Goal: Task Accomplishment & Management: Use online tool/utility

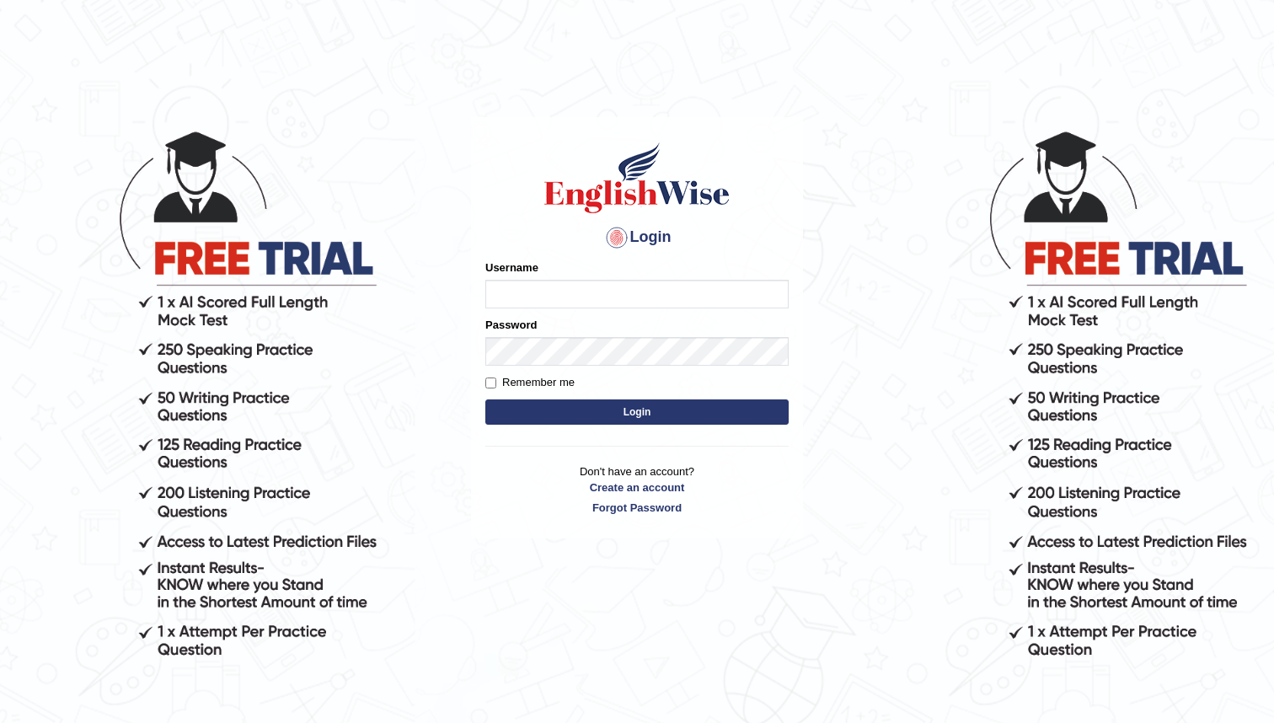
type input "bunbury6230_AC"
click at [623, 413] on button "Login" at bounding box center [636, 411] width 303 height 25
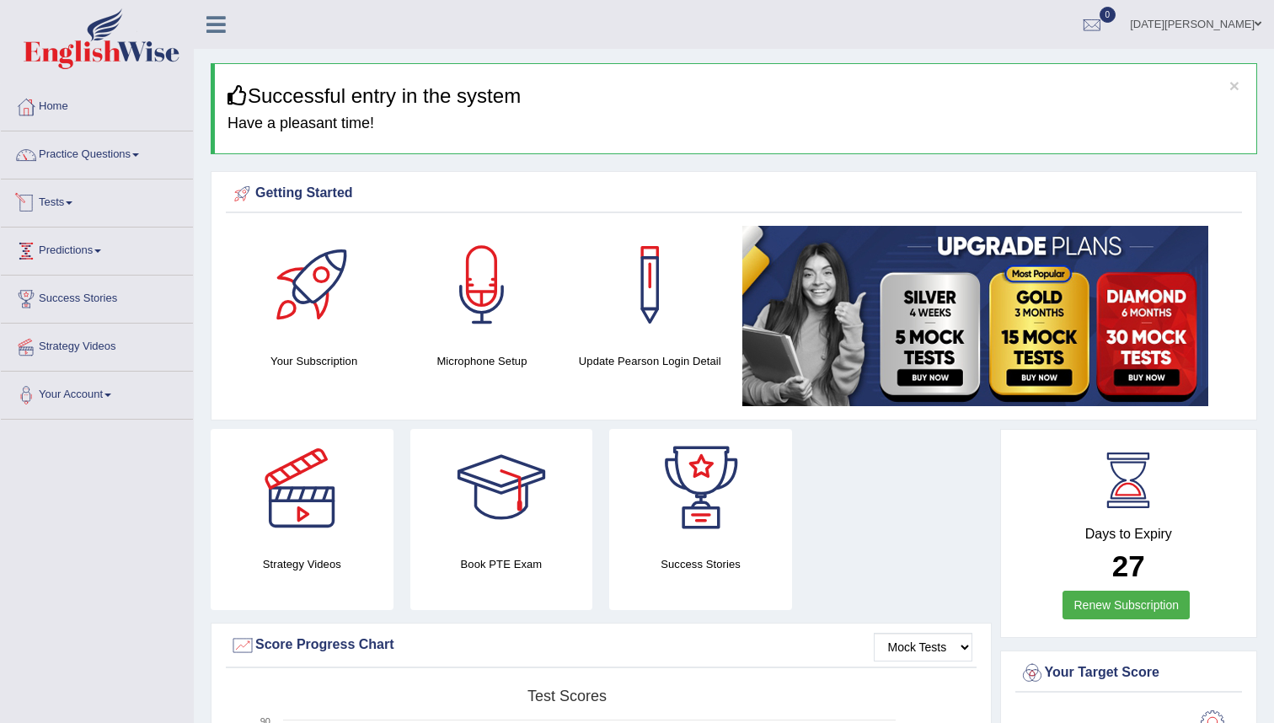
click at [66, 203] on link "Tests" at bounding box center [97, 200] width 192 height 42
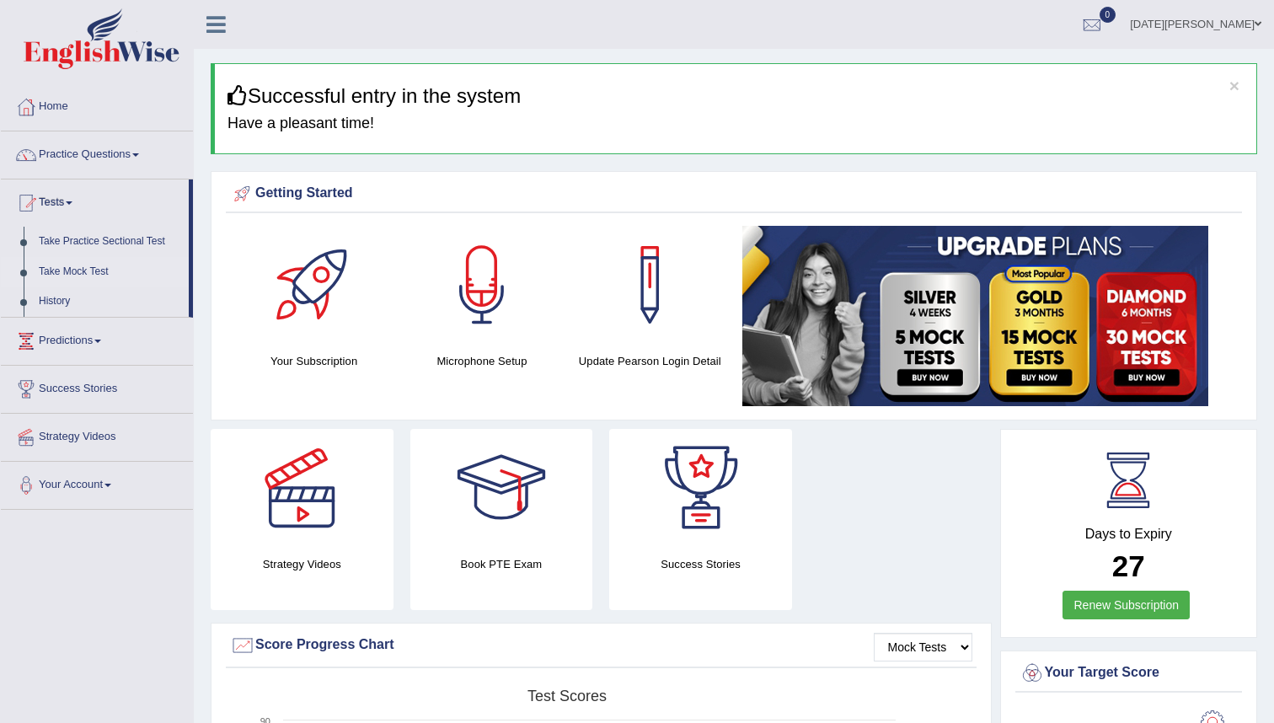
click at [97, 275] on link "Take Mock Test" at bounding box center [110, 272] width 158 height 30
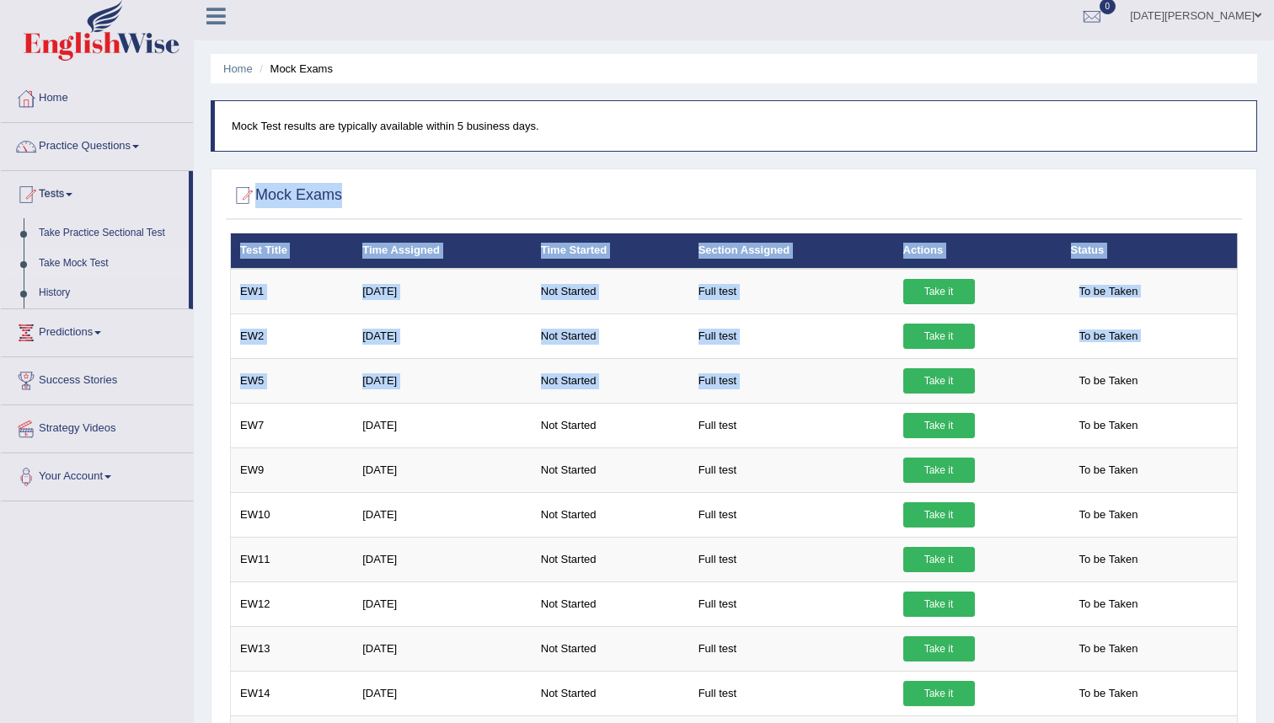
scroll to position [84, 0]
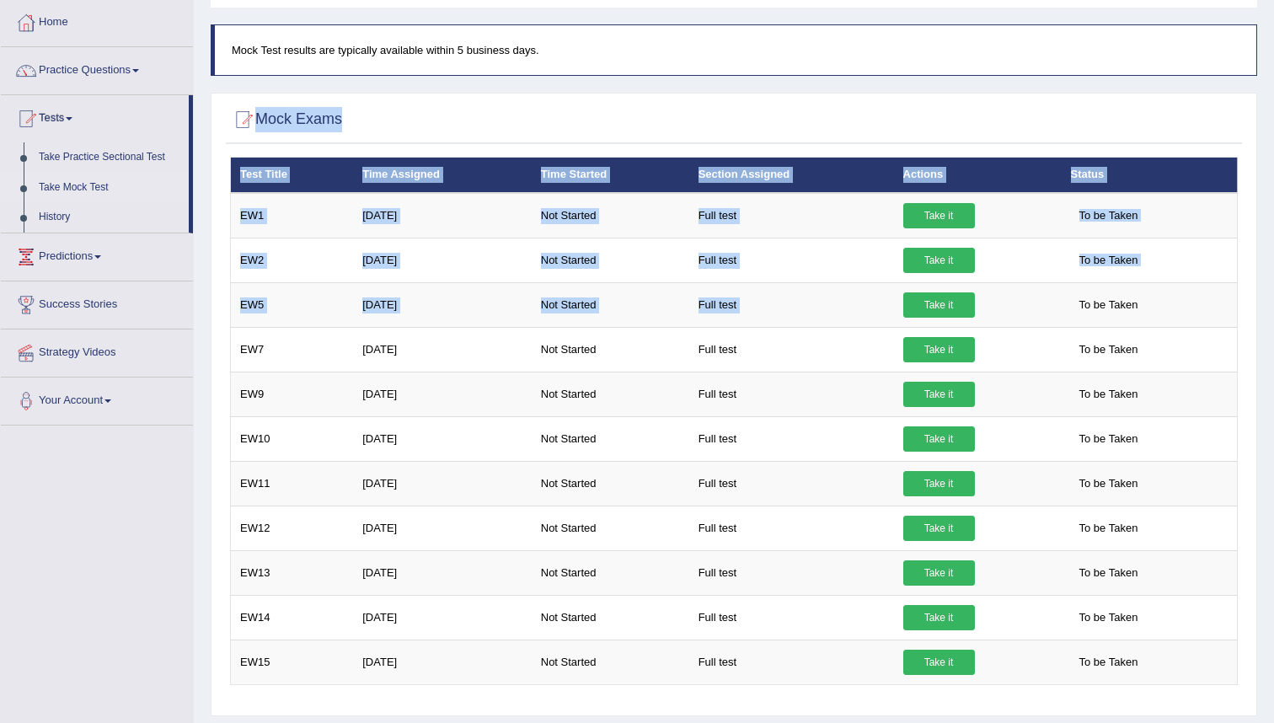
drag, startPoint x: 1006, startPoint y: 372, endPoint x: 0, endPoint y: 71, distance: 1050.1
click at [0, 623] on div "Toggle navigation Home Practice Questions Speaking Practice Read Aloud Repeat S…" at bounding box center [637, 354] width 1274 height 876
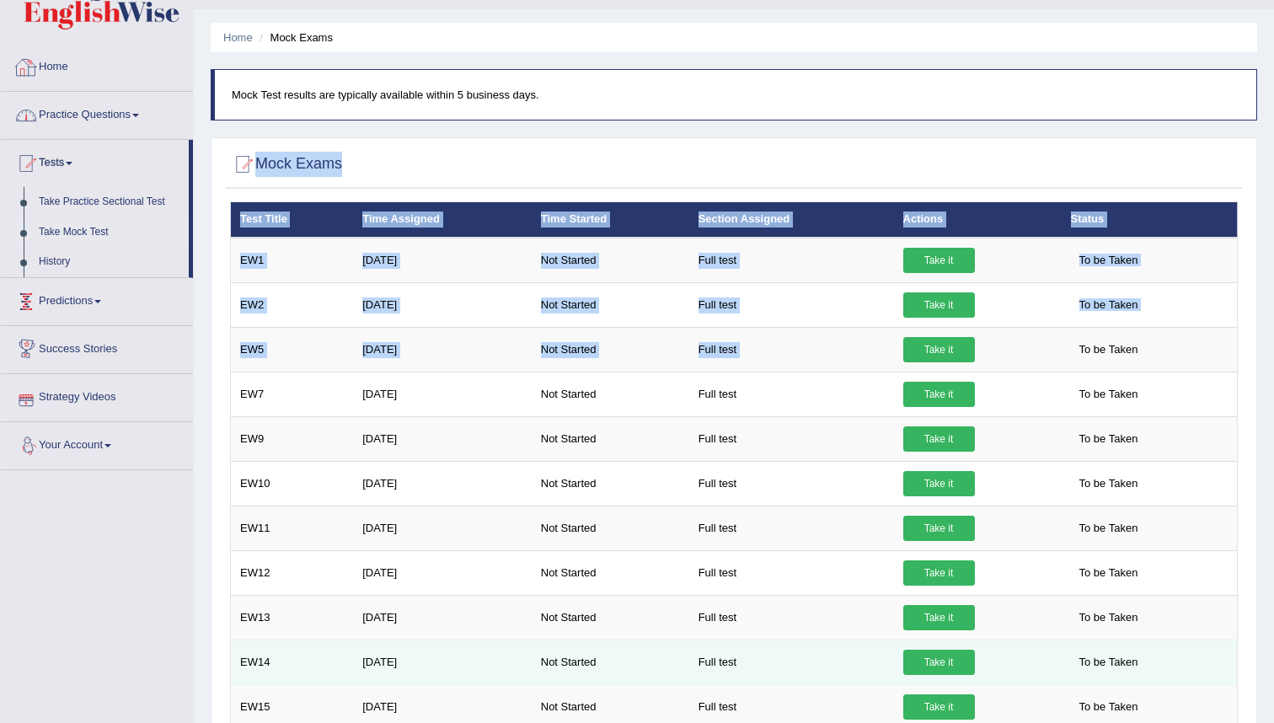
scroll to position [40, 0]
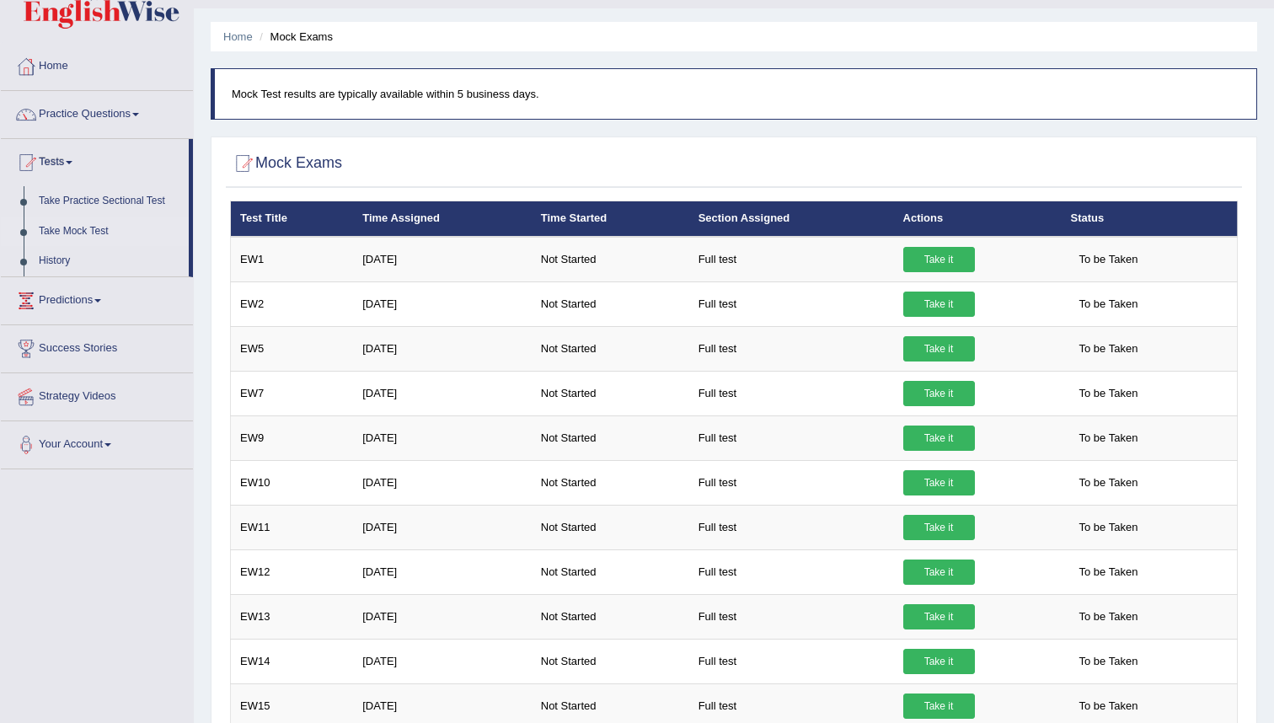
click at [430, 170] on div at bounding box center [734, 164] width 1008 height 35
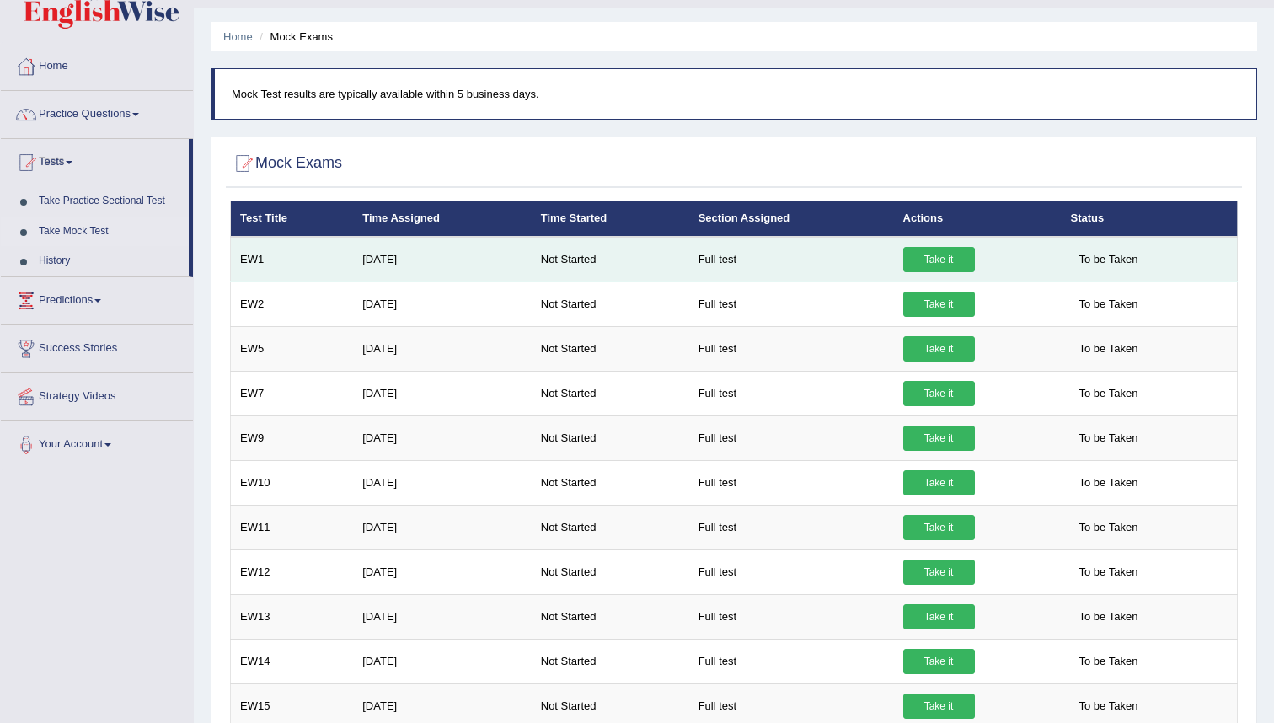
click at [934, 259] on link "Take it" at bounding box center [939, 259] width 72 height 25
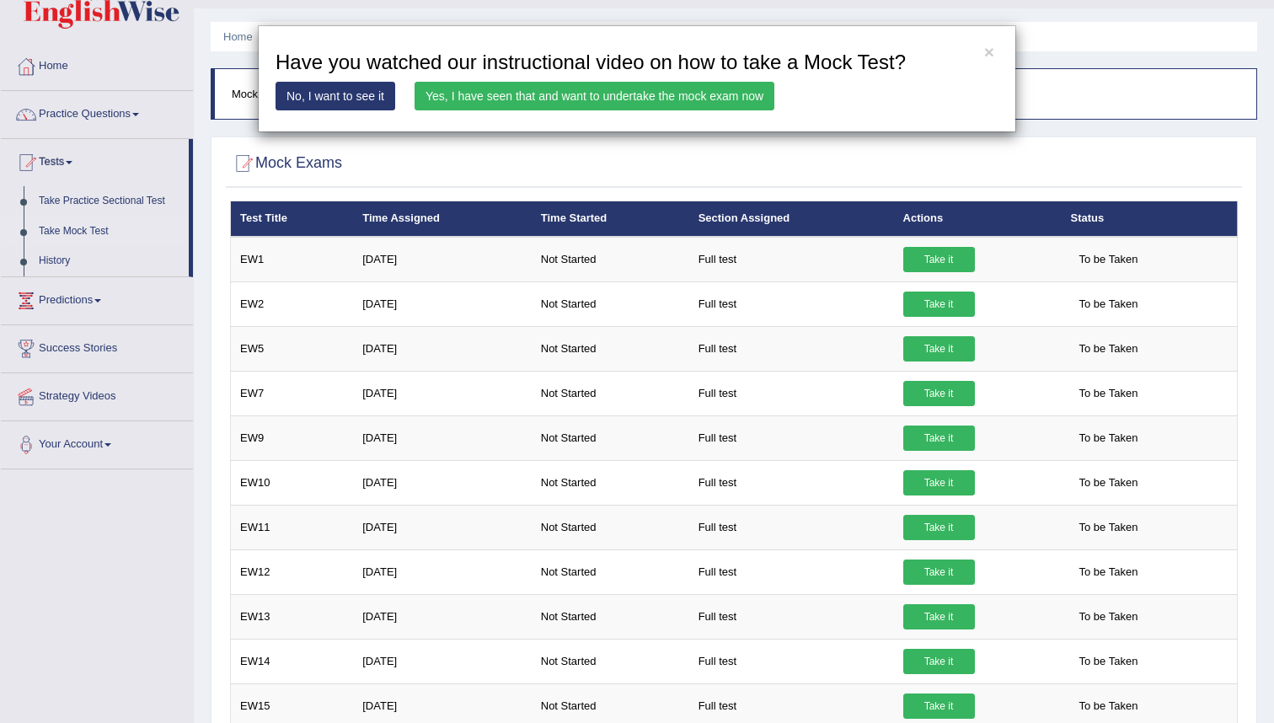
click at [547, 96] on link "Yes, I have seen that and want to undertake the mock exam now" at bounding box center [594, 96] width 360 height 29
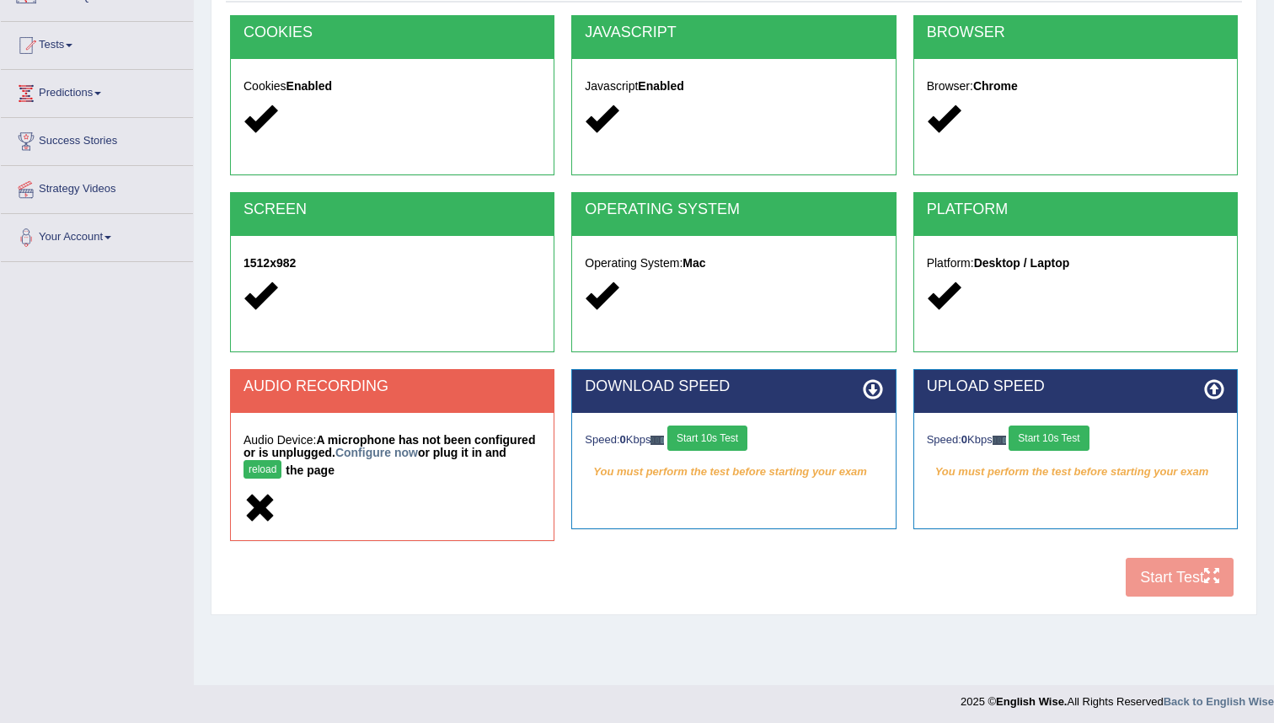
scroll to position [162, 0]
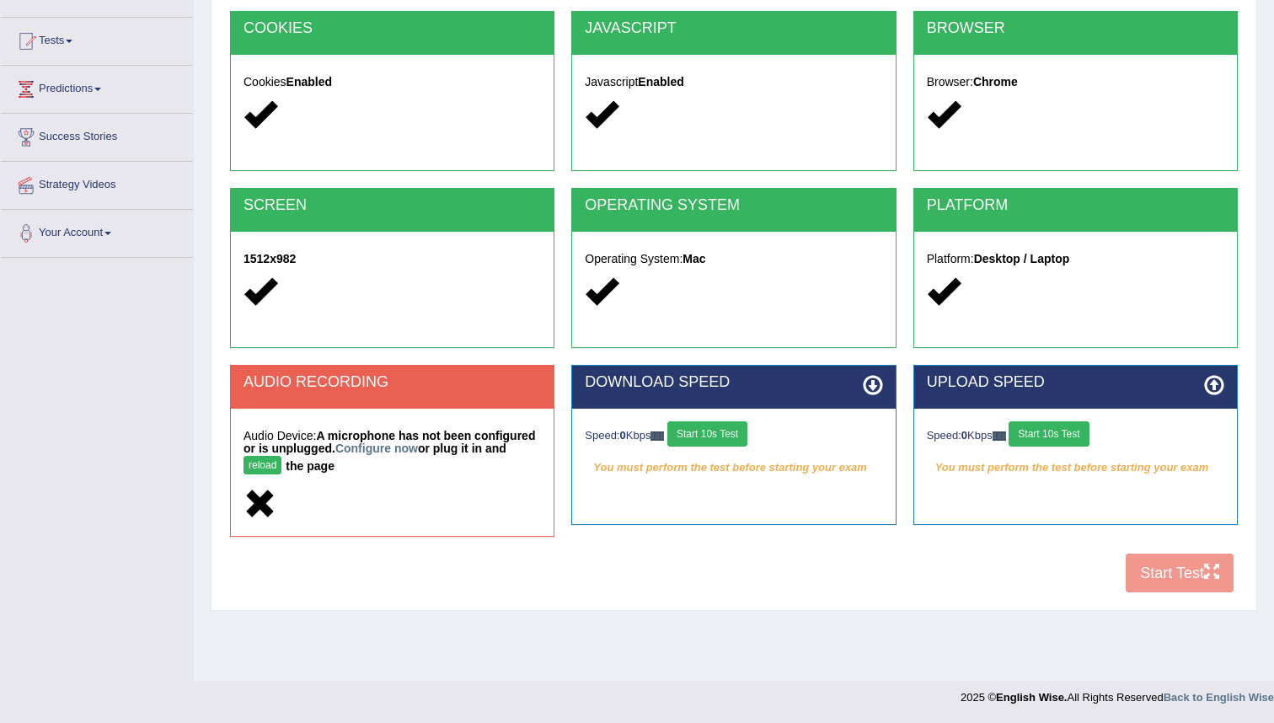
click at [1205, 580] on div "COOKIES Cookies Enabled JAVASCRIPT Javascript Enabled BROWSER Browser: Chrome S…" at bounding box center [734, 306] width 1016 height 591
click at [1148, 574] on div "COOKIES Cookies Enabled JAVASCRIPT Javascript Enabled BROWSER Browser: Chrome S…" at bounding box center [734, 306] width 1016 height 591
click at [1164, 577] on div "COOKIES Cookies Enabled JAVASCRIPT Javascript Enabled BROWSER Browser: Chrome S…" at bounding box center [734, 306] width 1016 height 591
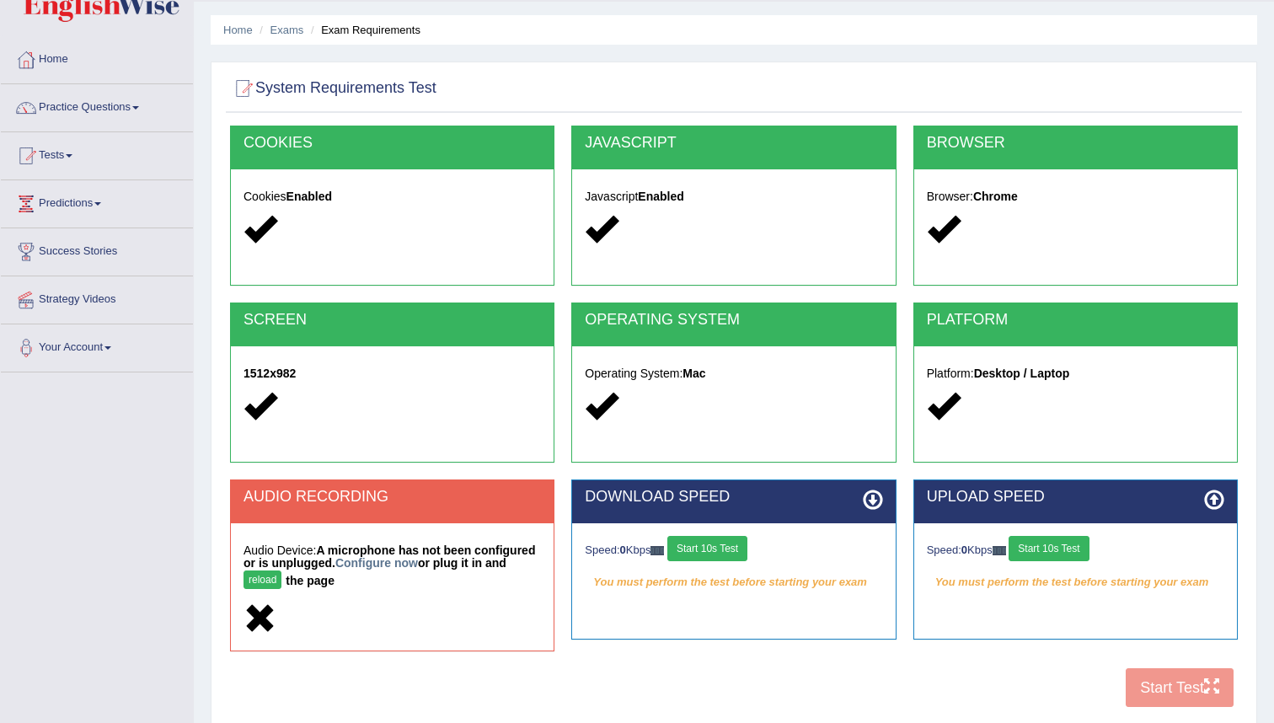
scroll to position [0, 0]
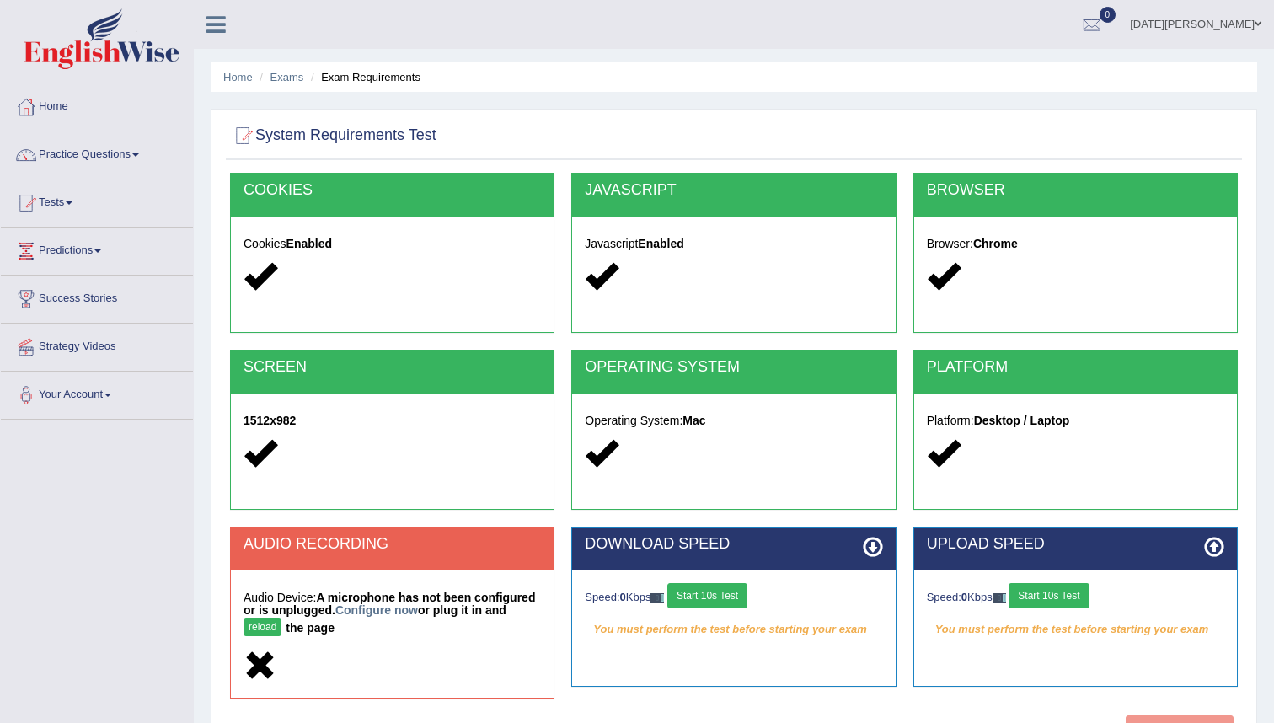
click at [270, 626] on button "reload" at bounding box center [262, 626] width 38 height 19
click at [256, 623] on button "reload" at bounding box center [262, 626] width 38 height 19
click at [263, 629] on button "reload" at bounding box center [262, 626] width 38 height 19
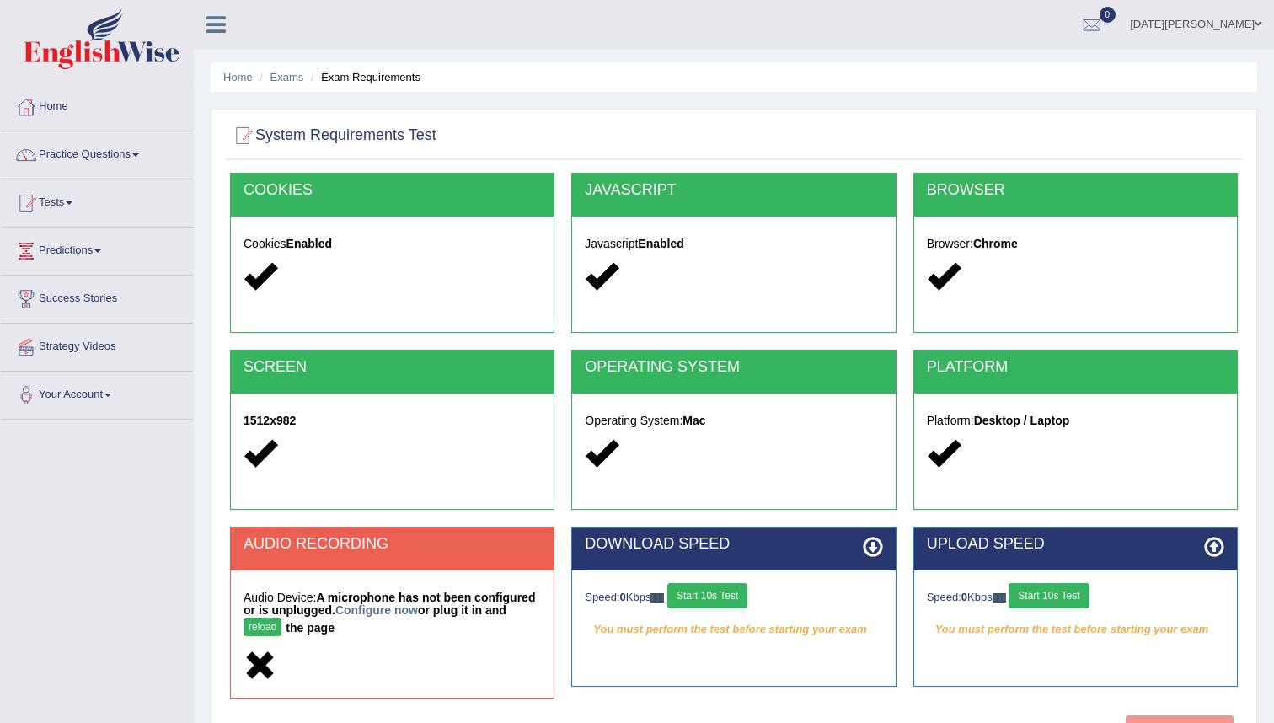
click at [711, 596] on button "Start 10s Test" at bounding box center [707, 595] width 80 height 25
click at [1060, 593] on button "Start 10s Test" at bounding box center [1048, 595] width 80 height 25
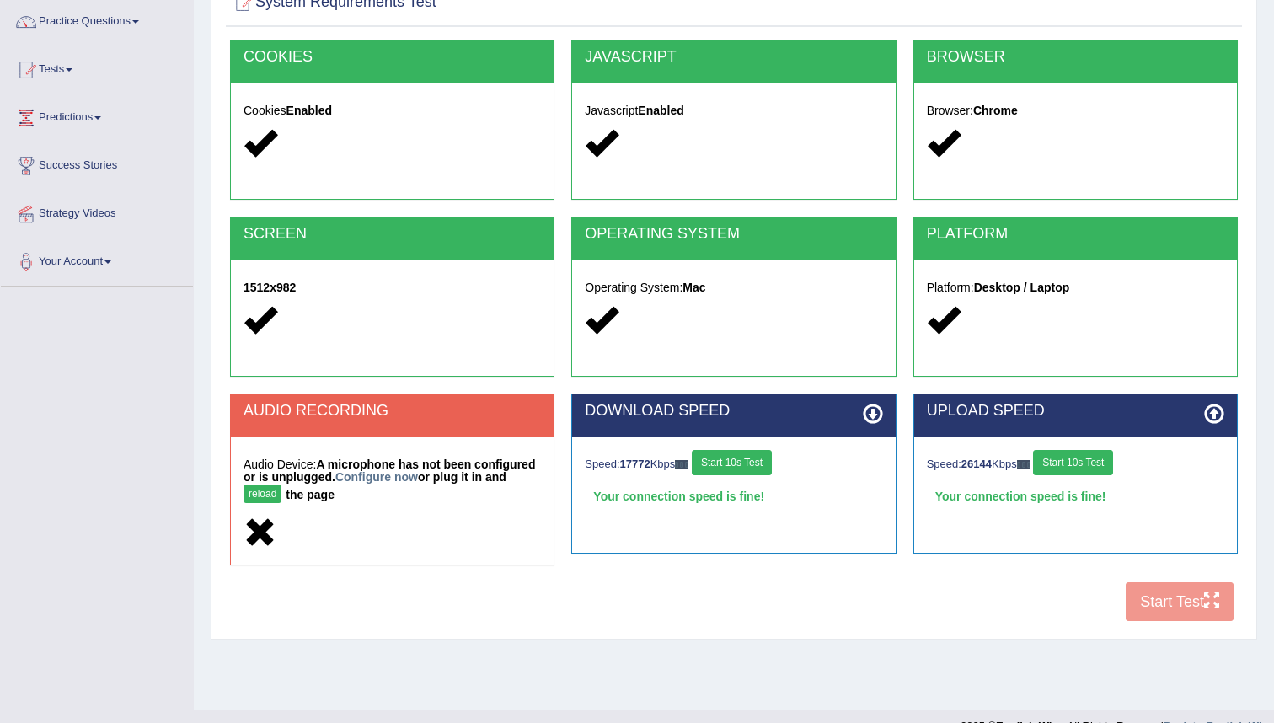
scroll to position [162, 0]
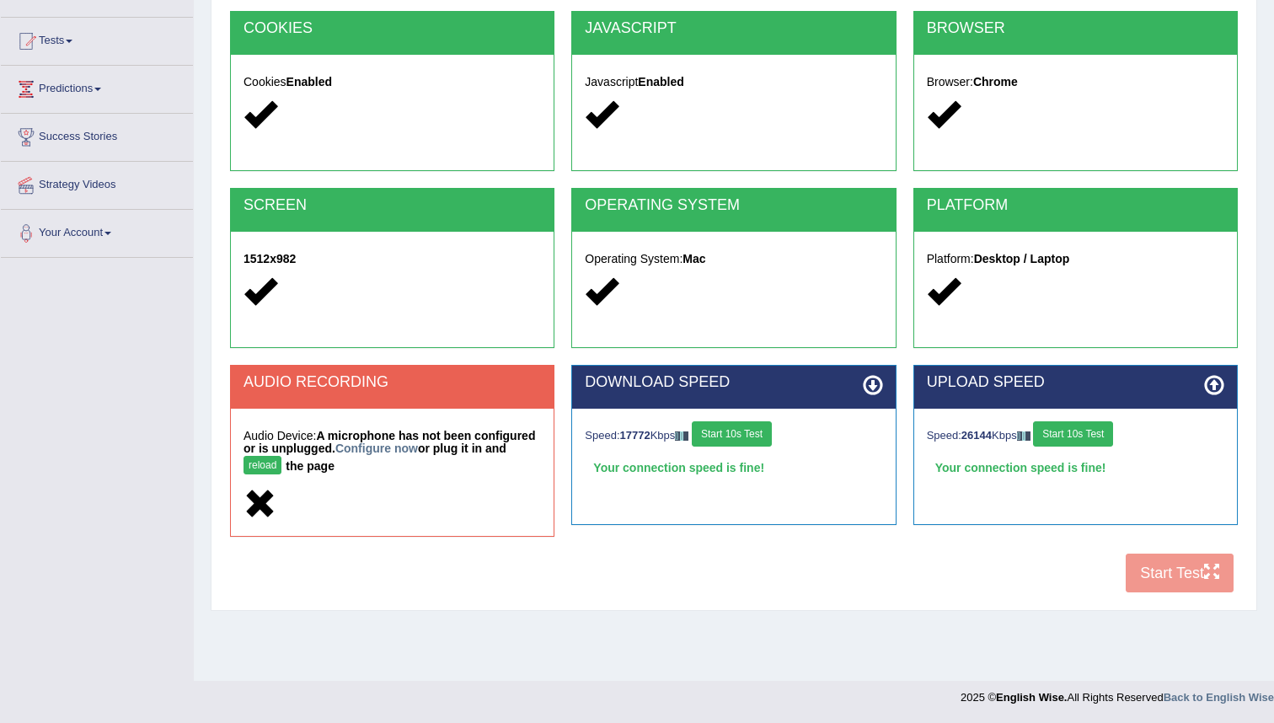
click at [262, 465] on button "reload" at bounding box center [262, 465] width 38 height 19
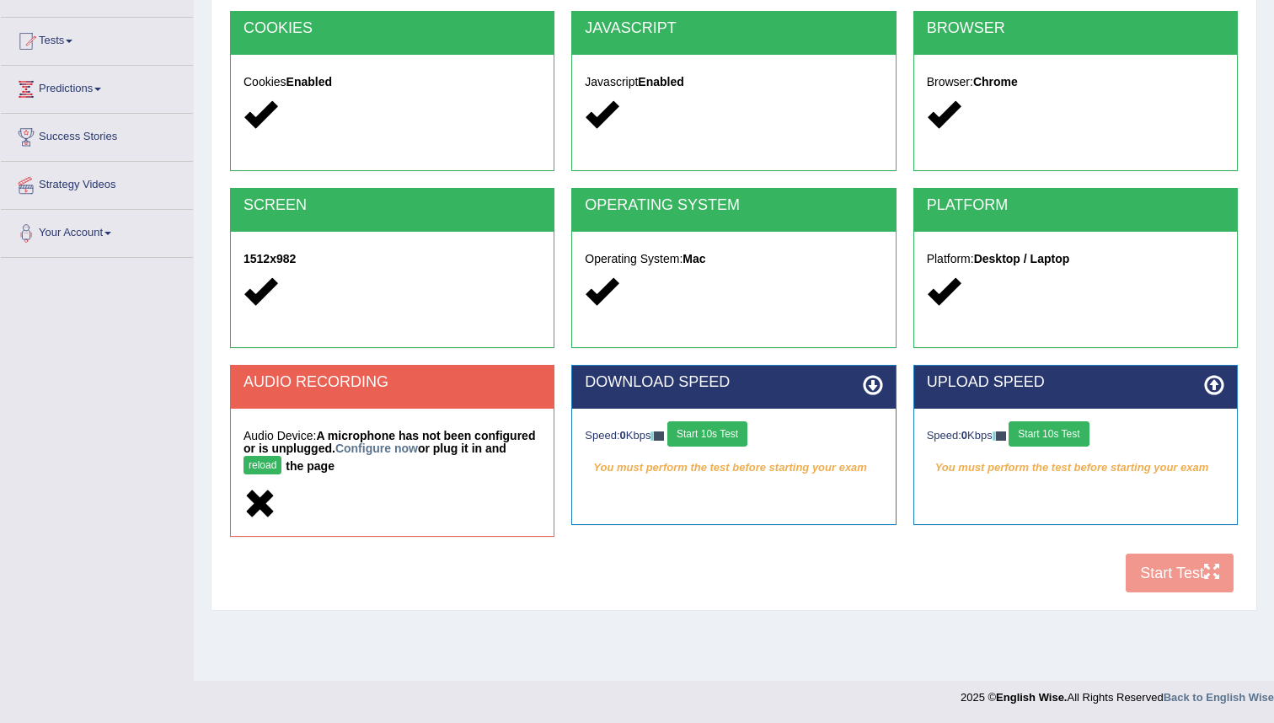
click at [267, 466] on button "reload" at bounding box center [262, 465] width 38 height 19
click at [730, 437] on button "Start 10s Test" at bounding box center [707, 433] width 80 height 25
click at [1060, 435] on button "Start 10s Test" at bounding box center [1048, 433] width 80 height 25
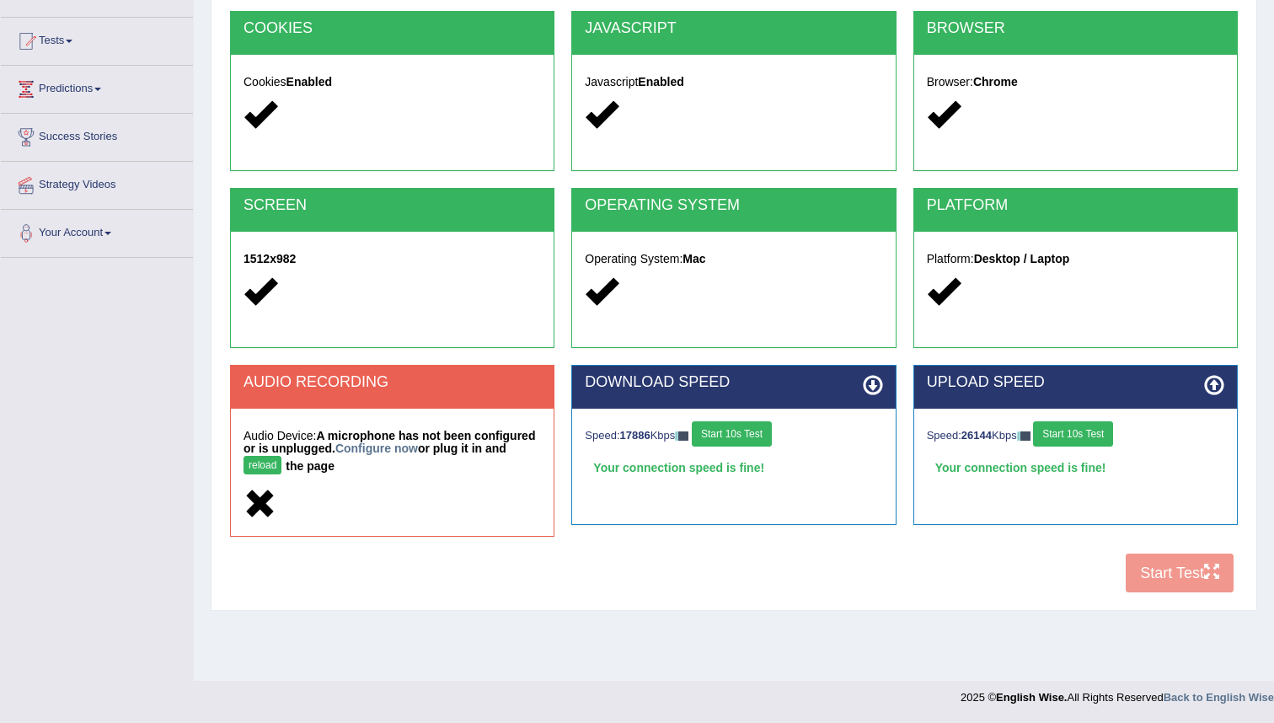
click at [1160, 571] on div "COOKIES Cookies Enabled JAVASCRIPT Javascript Enabled BROWSER Browser: Chrome S…" at bounding box center [734, 306] width 1016 height 591
click at [389, 450] on link "Configure now" at bounding box center [376, 447] width 83 height 13
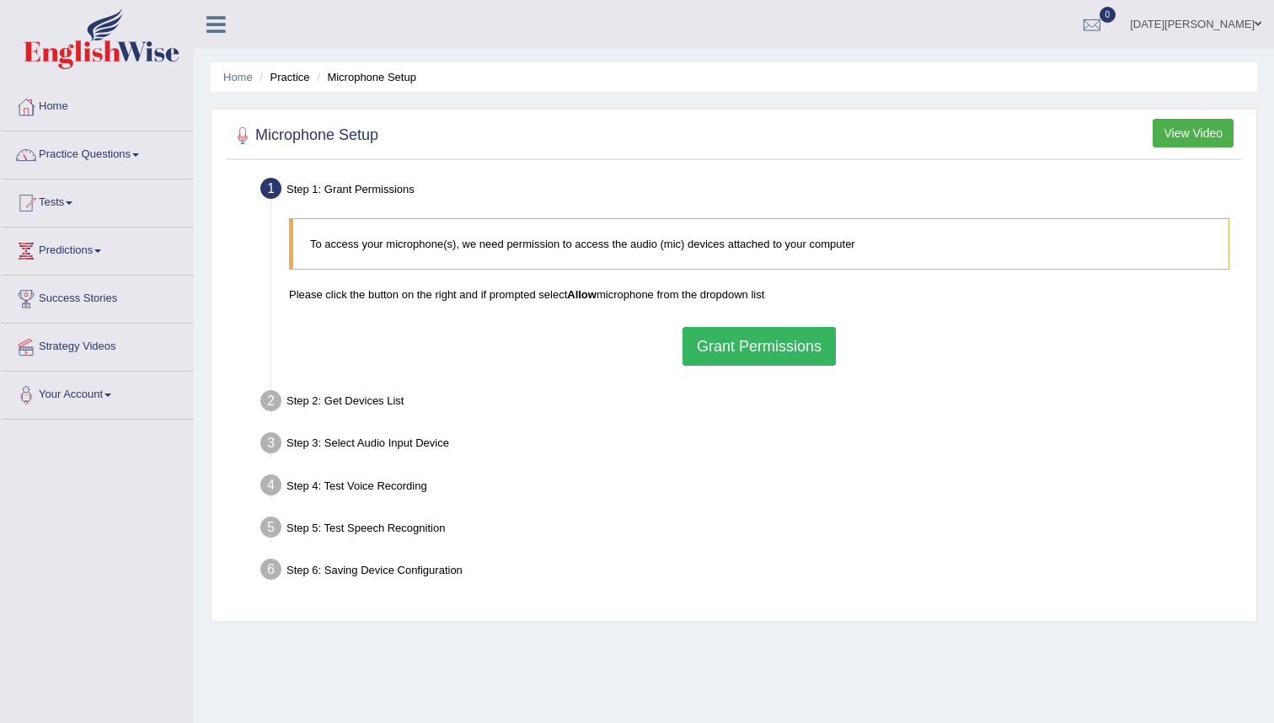
click at [737, 345] on button "Grant Permissions" at bounding box center [758, 346] width 153 height 39
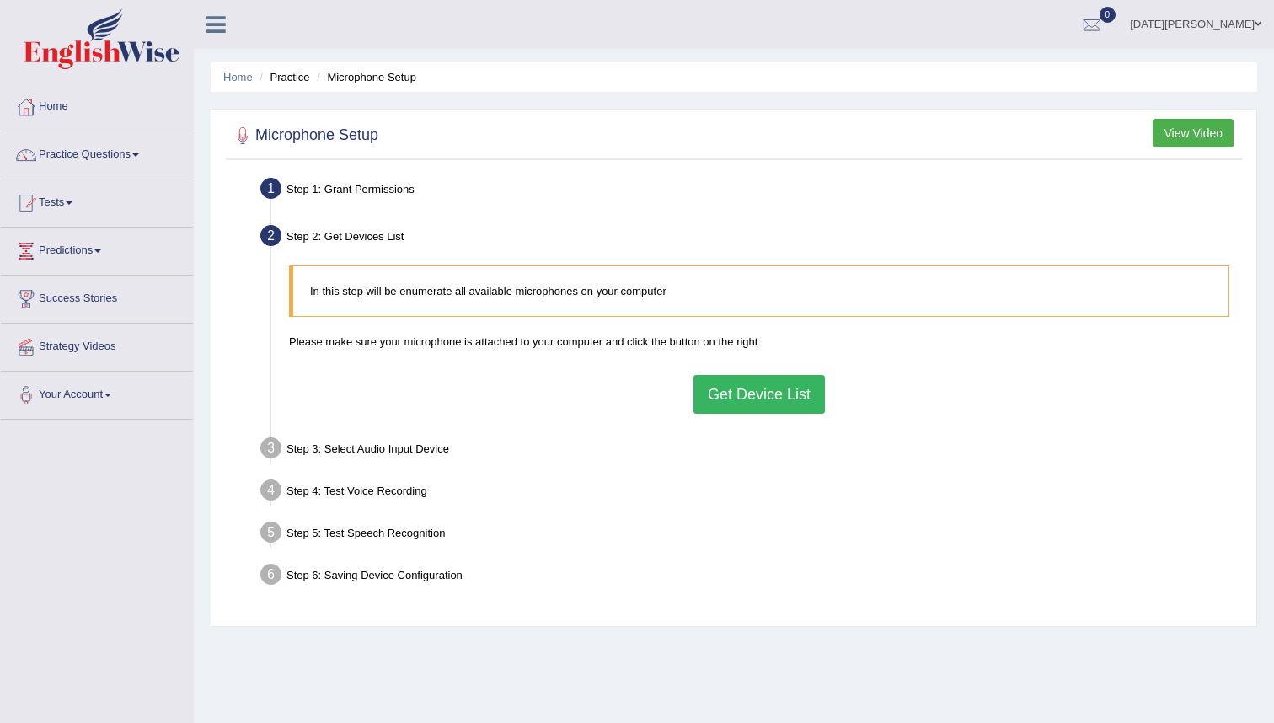
click at [758, 394] on button "Get Device List" at bounding box center [758, 394] width 131 height 39
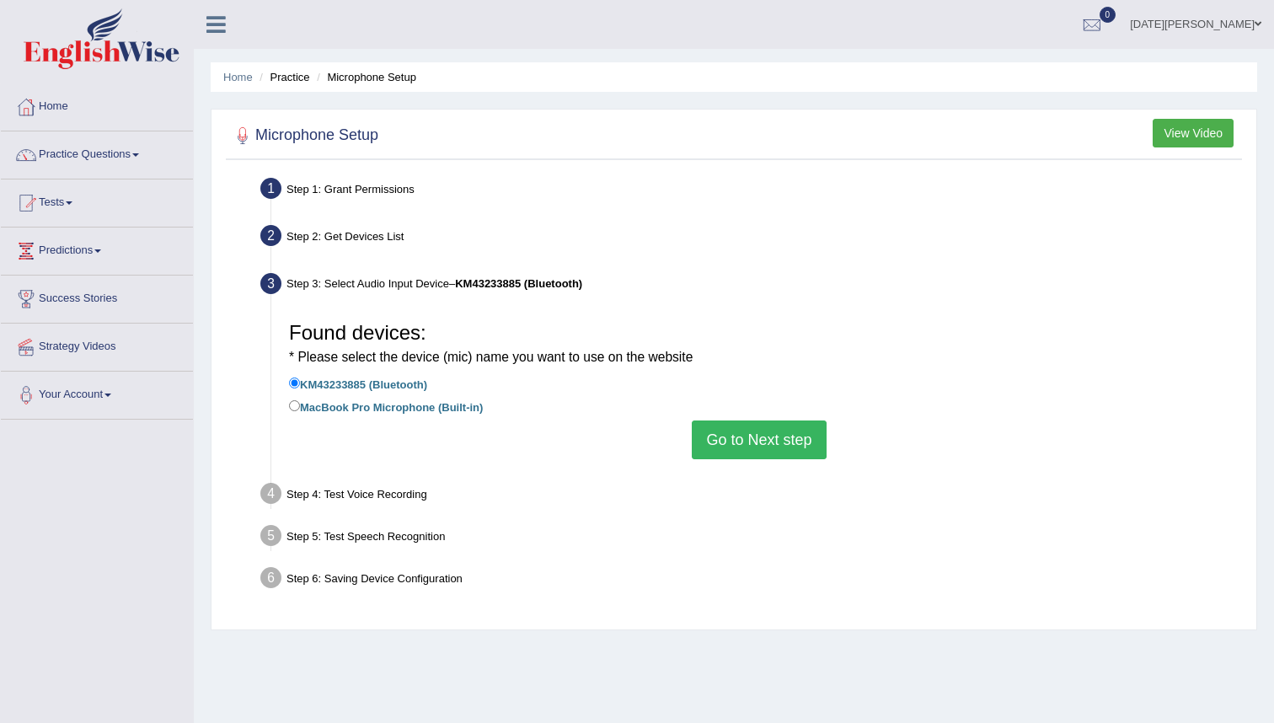
click at [758, 444] on button "Go to Next step" at bounding box center [759, 439] width 134 height 39
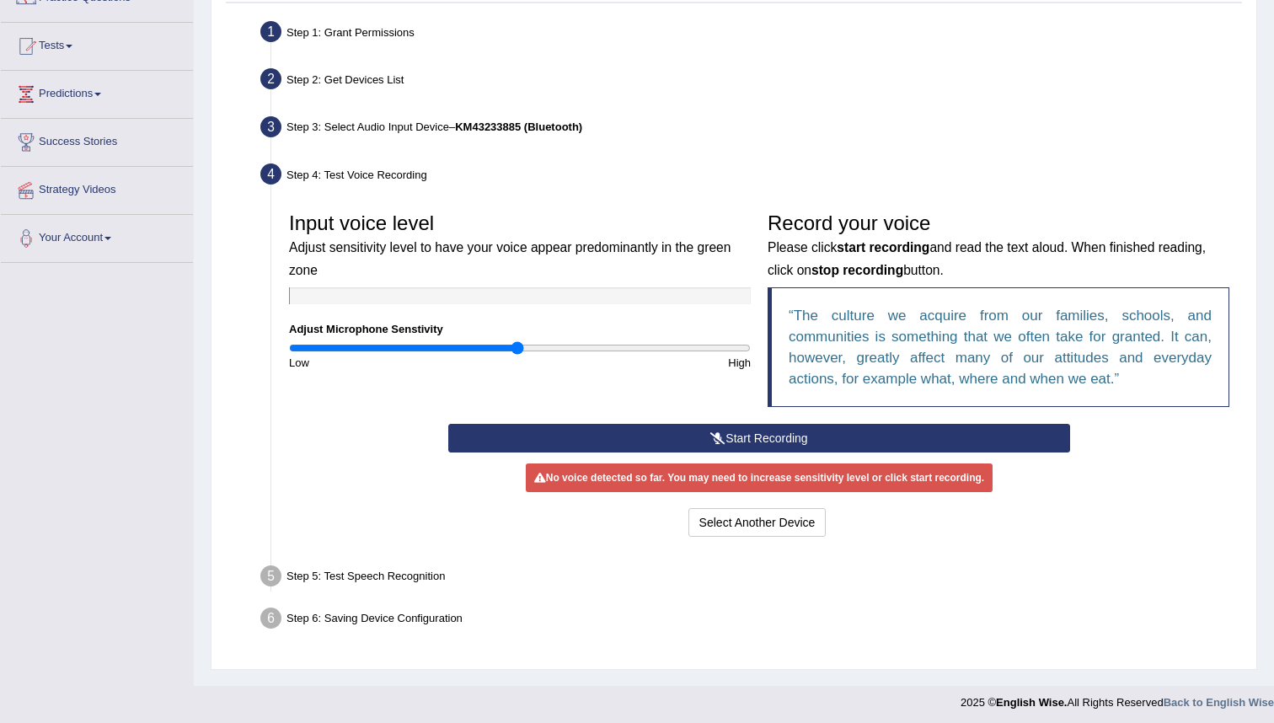
scroll to position [162, 0]
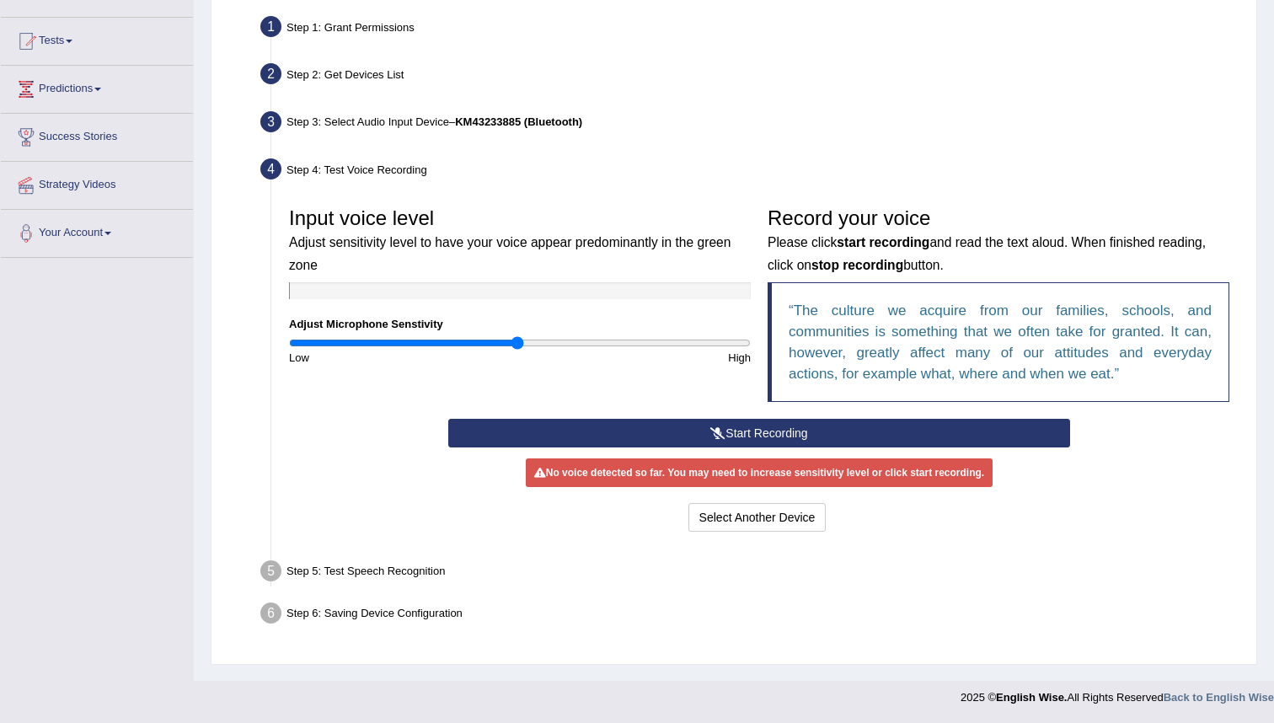
click at [791, 433] on button "Start Recording" at bounding box center [758, 433] width 621 height 29
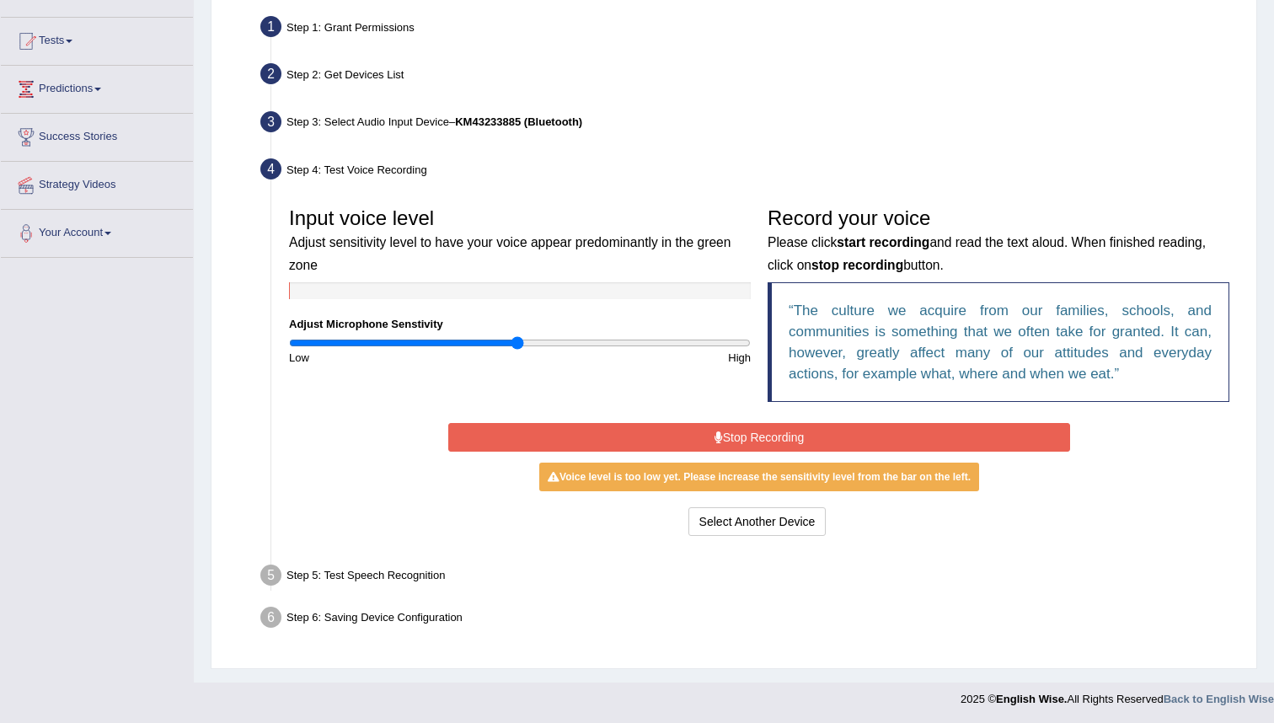
scroll to position [163, 0]
click at [768, 433] on button "Stop Recording" at bounding box center [758, 436] width 621 height 29
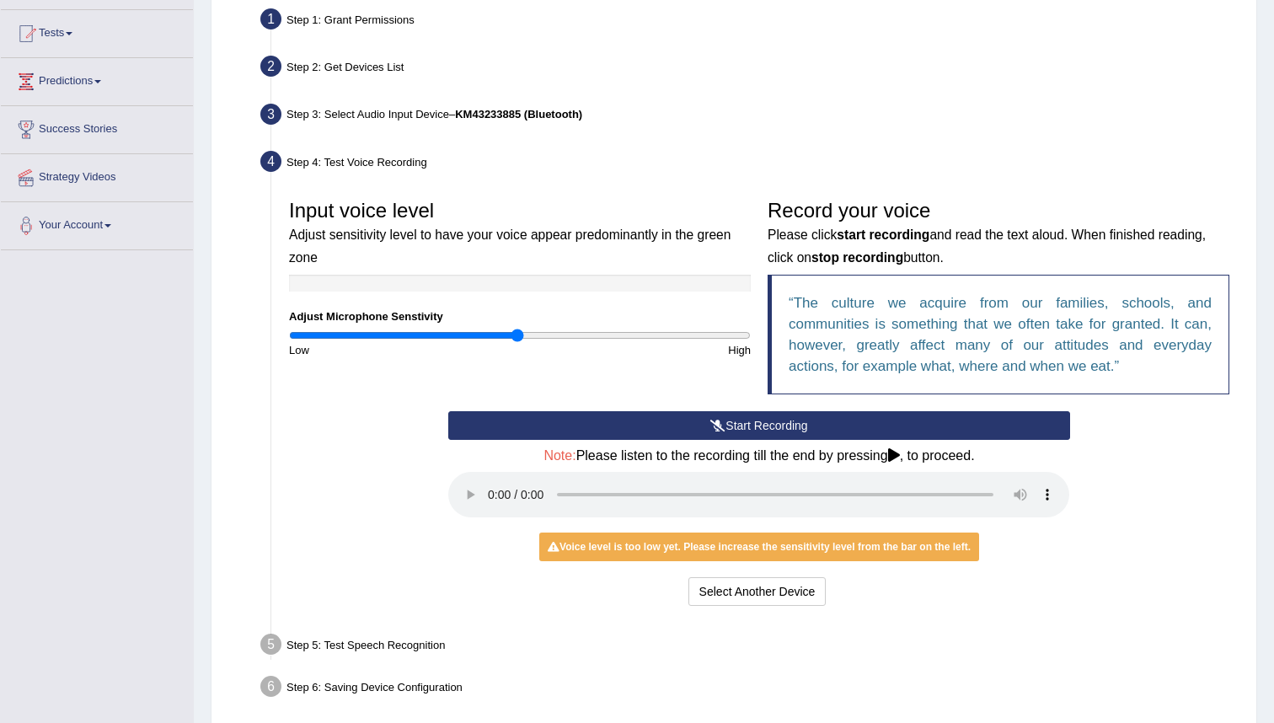
scroll to position [168, 0]
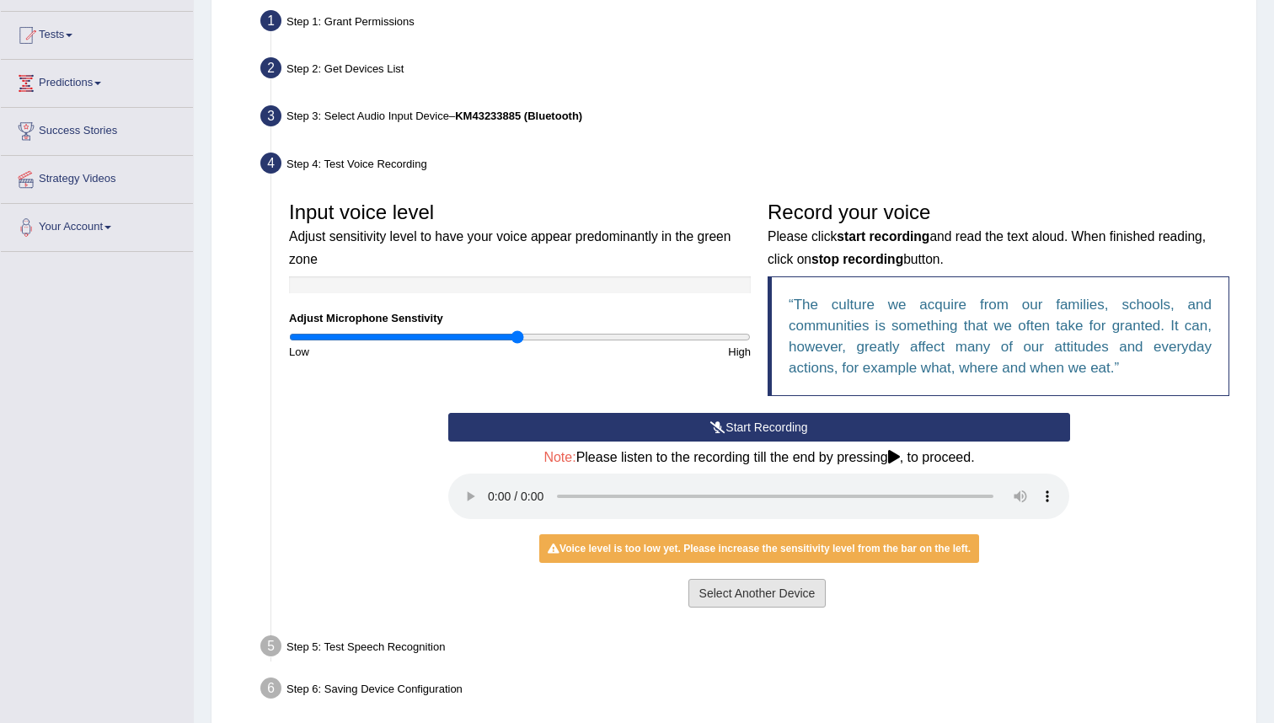
click at [758, 591] on button "Select Another Device" at bounding box center [757, 593] width 138 height 29
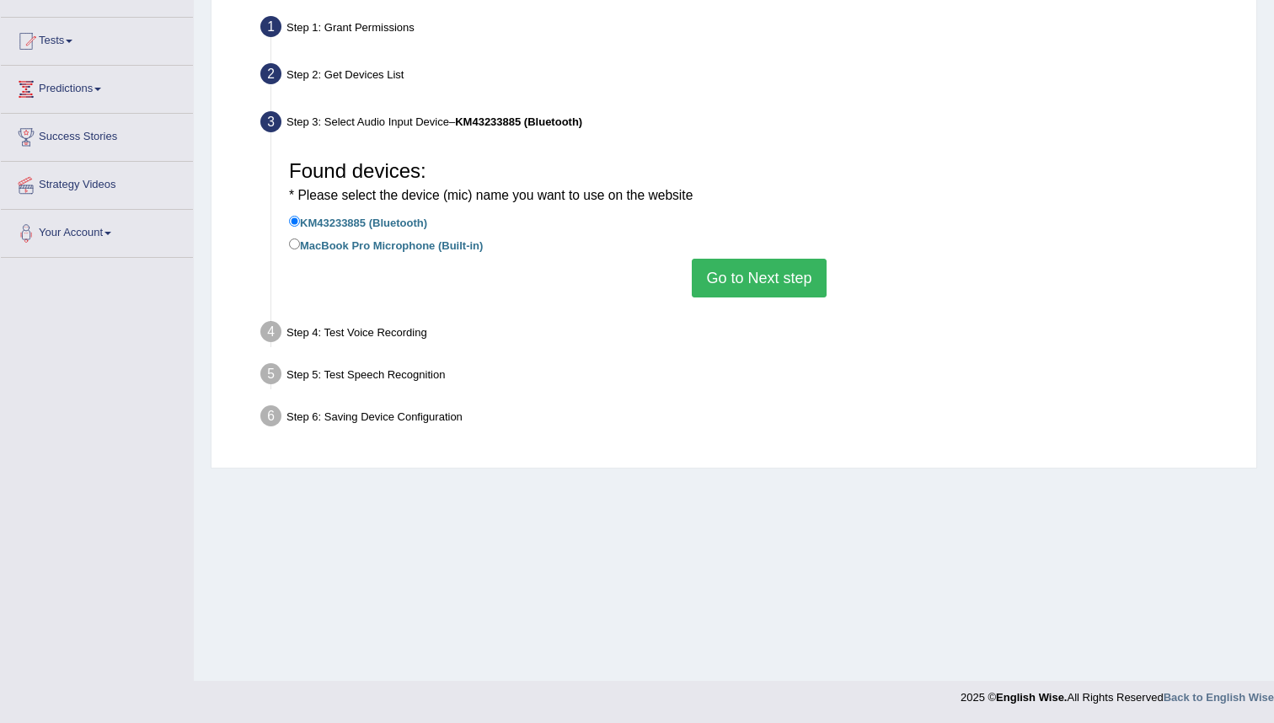
click at [792, 279] on button "Go to Next step" at bounding box center [759, 278] width 134 height 39
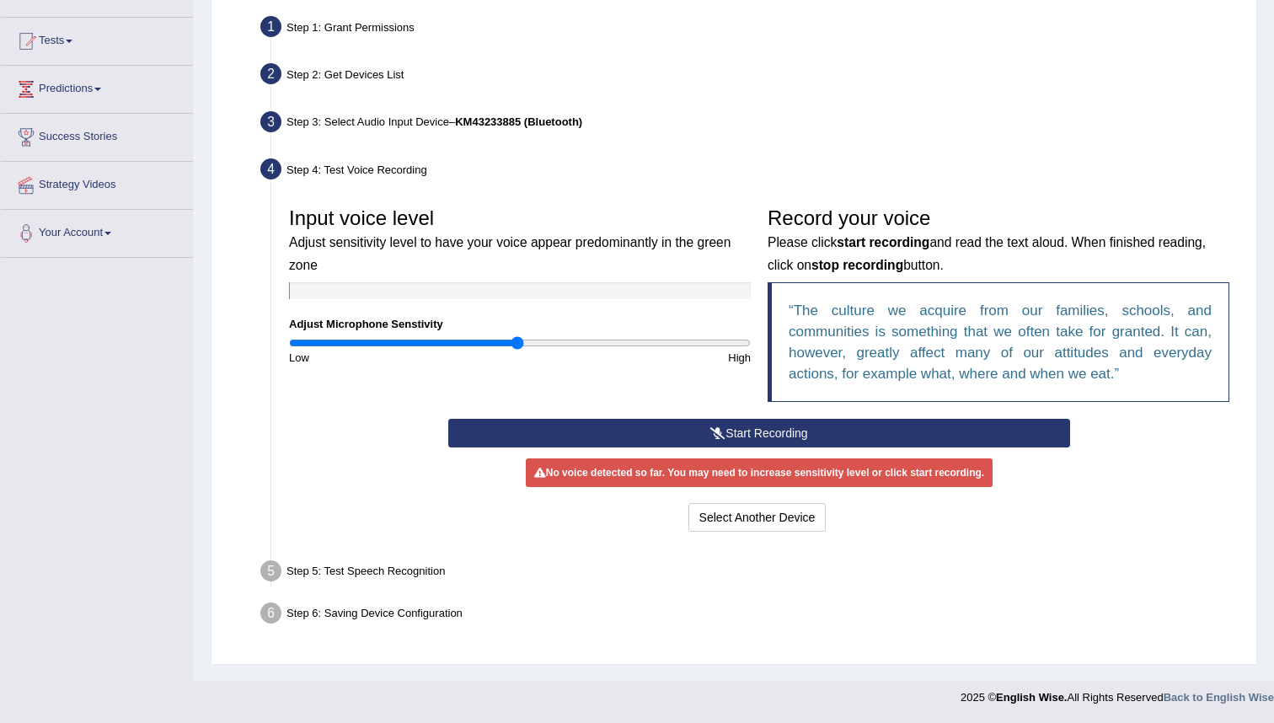
click at [787, 436] on button "Start Recording" at bounding box center [758, 433] width 621 height 29
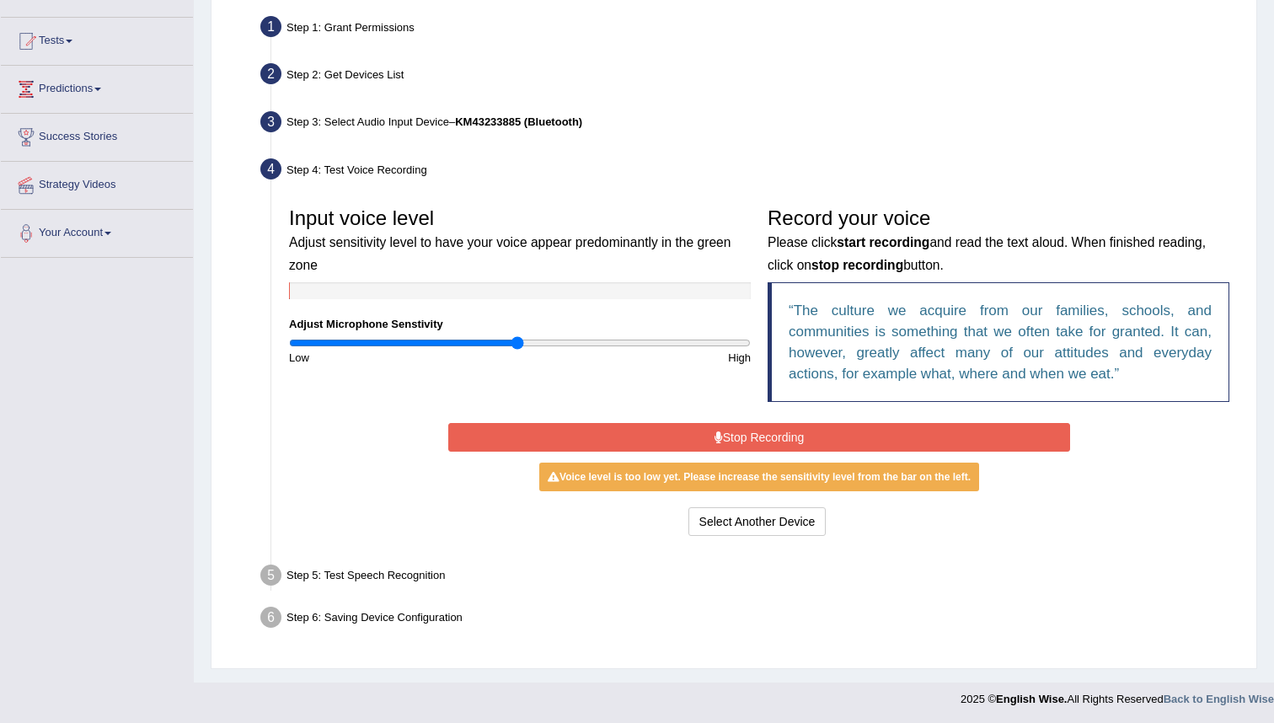
click at [834, 443] on button "Stop Recording" at bounding box center [758, 437] width 621 height 29
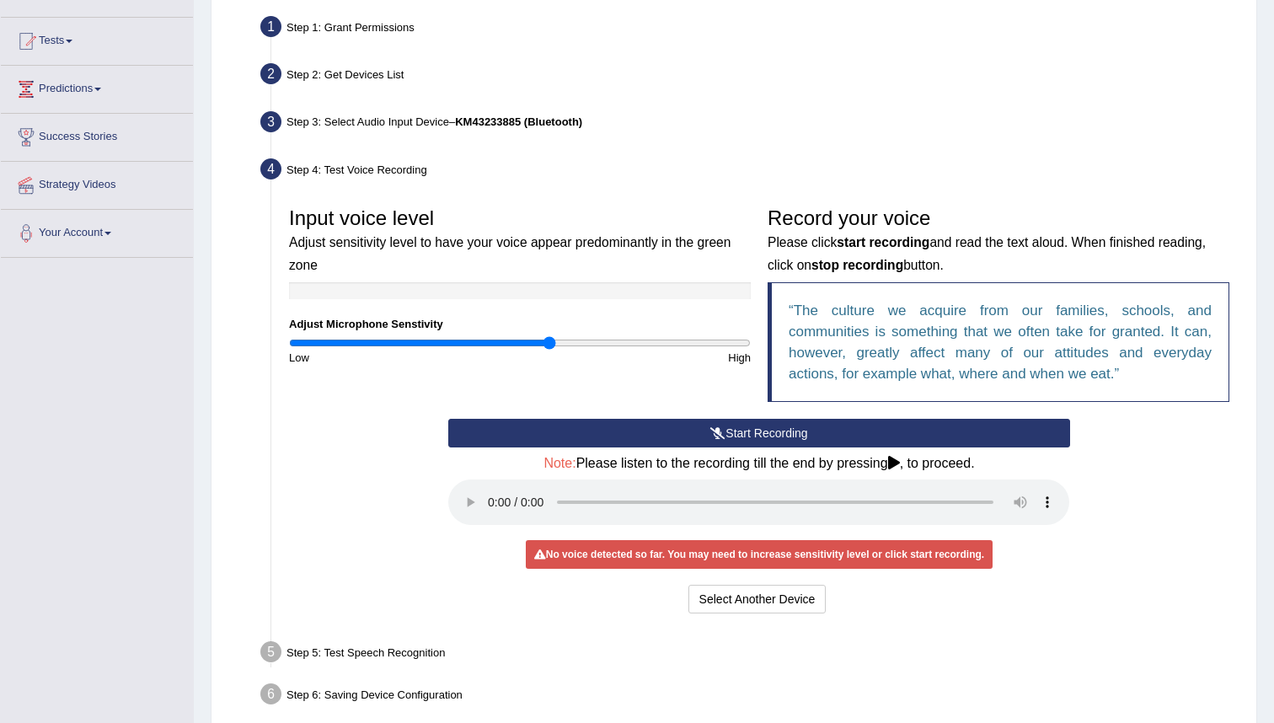
drag, startPoint x: 514, startPoint y: 345, endPoint x: 548, endPoint y: 347, distance: 33.7
click at [548, 347] on input "range" at bounding box center [520, 342] width 462 height 13
click at [723, 432] on button "Start Recording" at bounding box center [758, 433] width 621 height 29
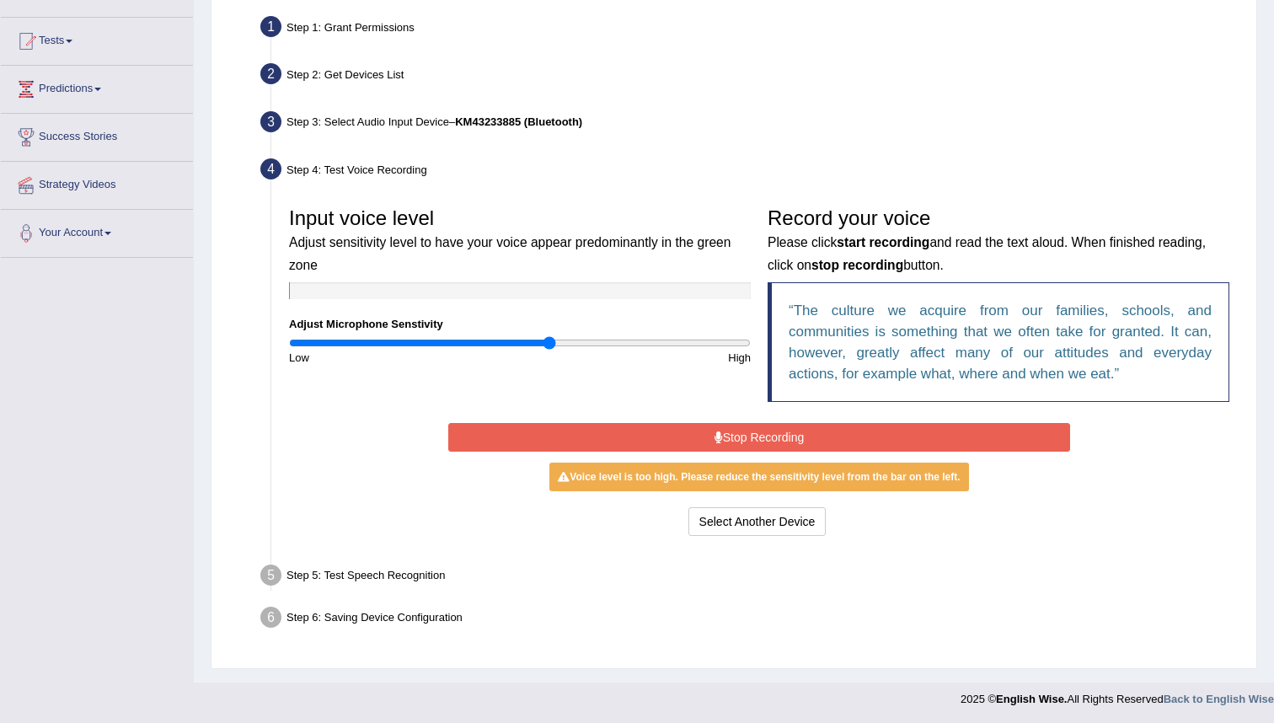
click at [765, 433] on button "Stop Recording" at bounding box center [758, 437] width 621 height 29
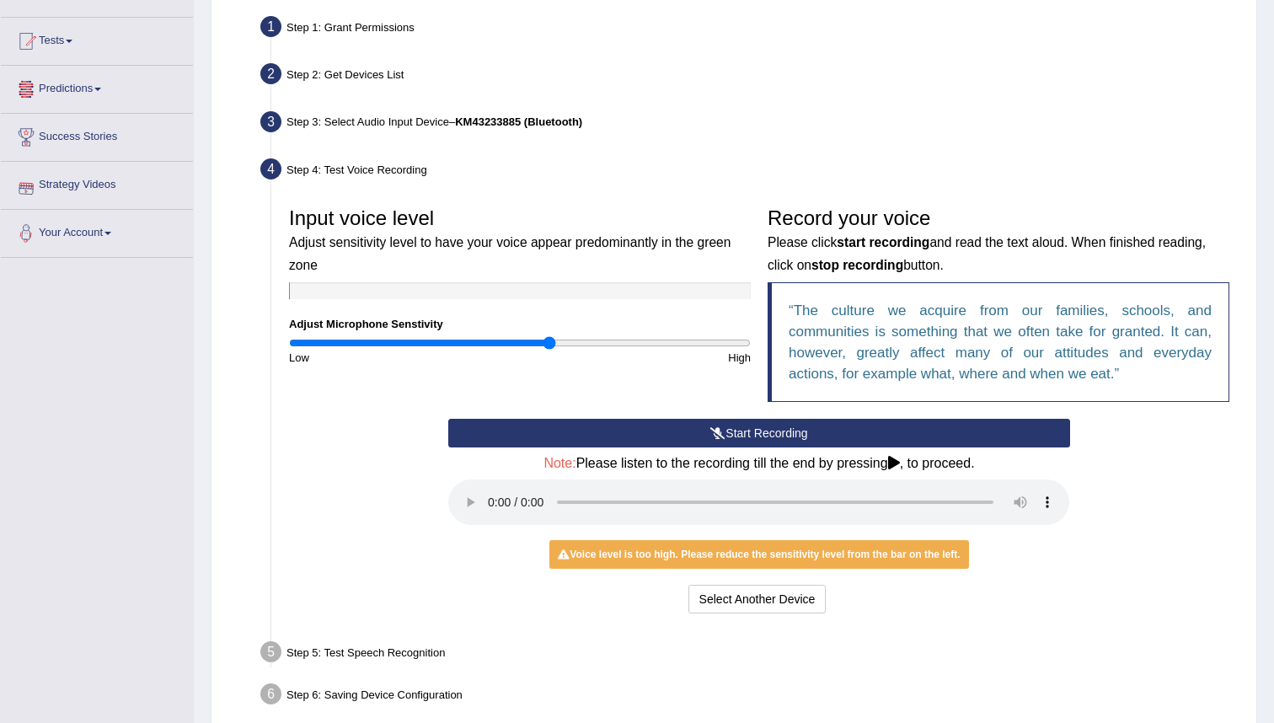
click at [1273, 78] on div "Home Practice Microphone Setup You have already completed the setup earlier wit…" at bounding box center [734, 298] width 1080 height 921
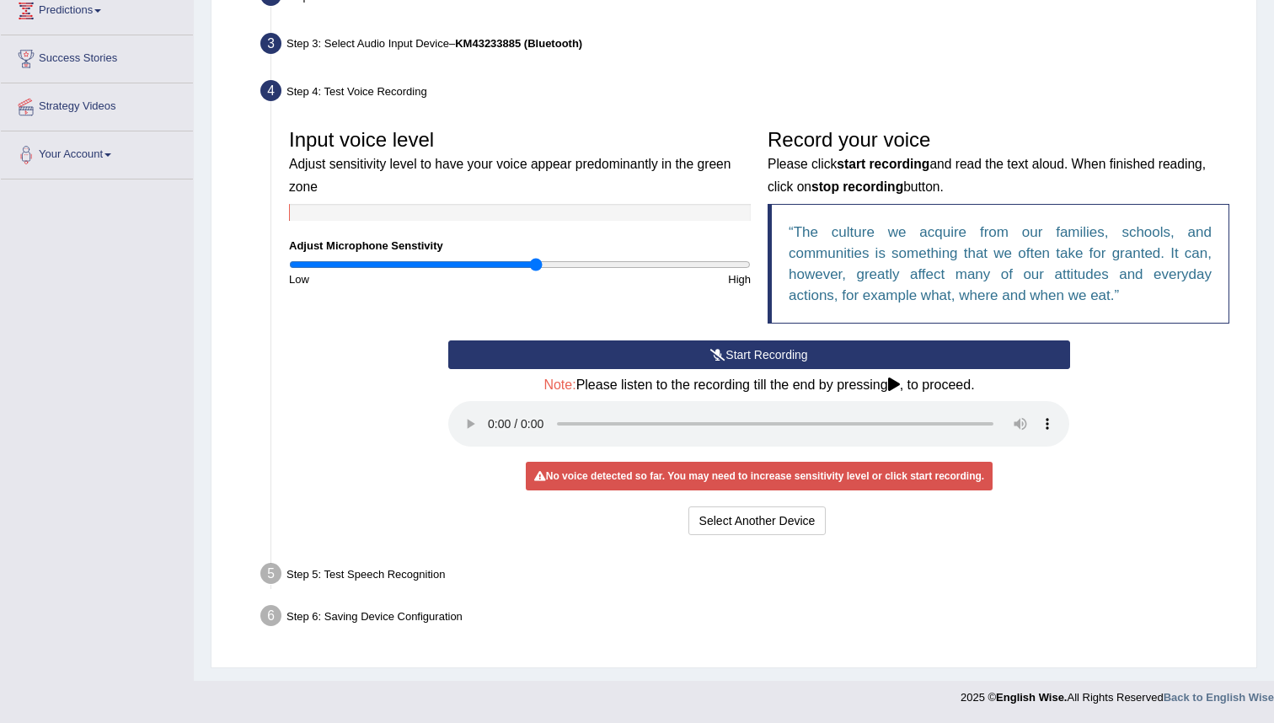
drag, startPoint x: 548, startPoint y: 262, endPoint x: 533, endPoint y: 262, distance: 14.3
click at [533, 262] on input "range" at bounding box center [520, 264] width 462 height 13
click at [741, 356] on button "Start Recording" at bounding box center [758, 354] width 621 height 29
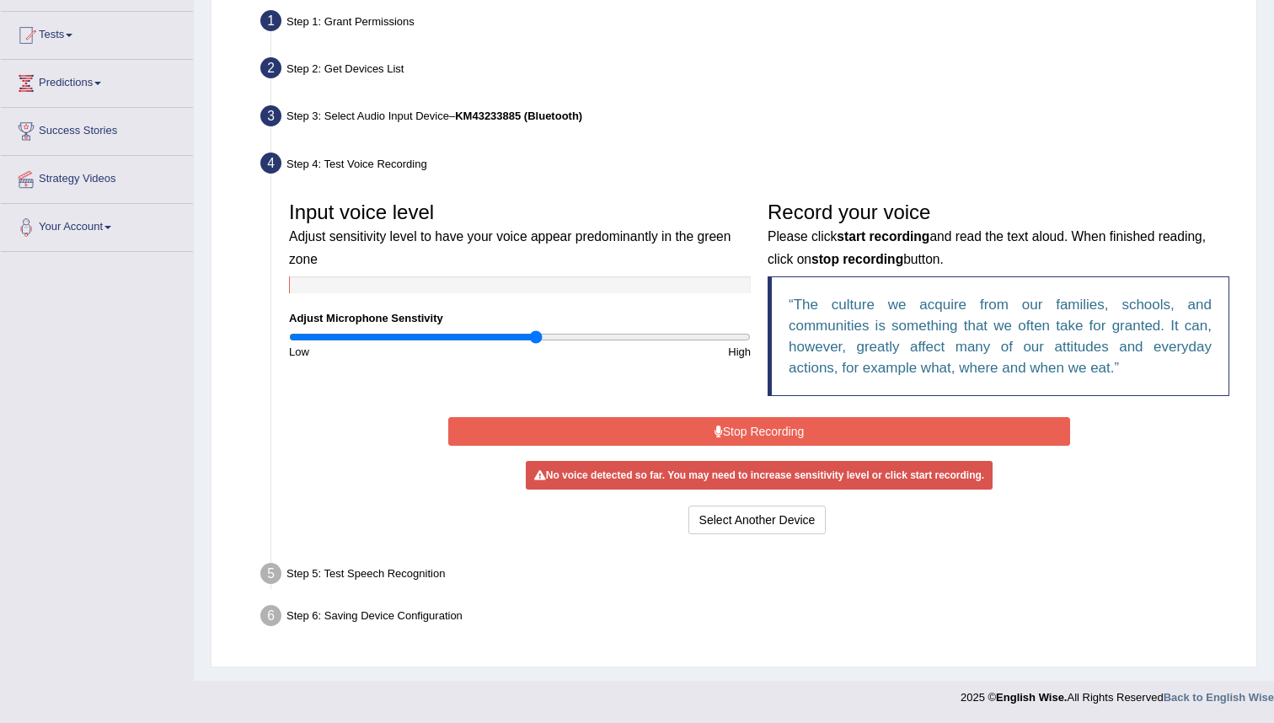
scroll to position [163, 0]
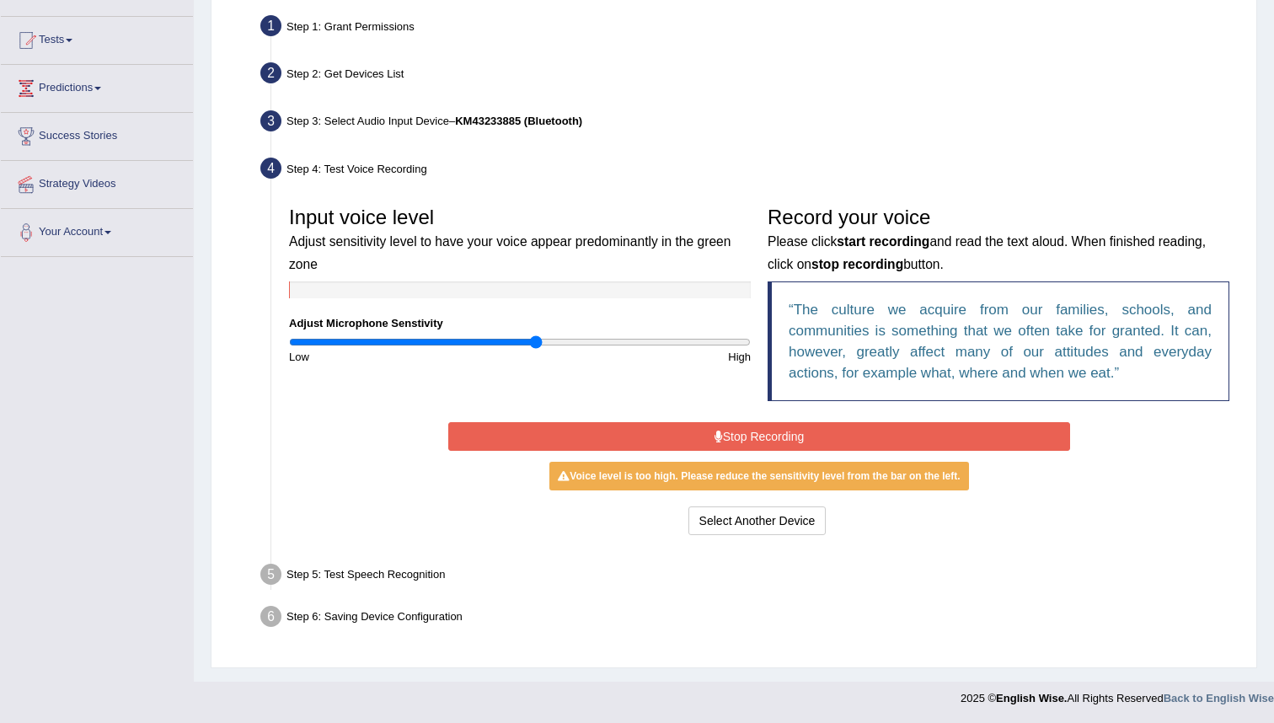
click at [793, 436] on button "Stop Recording" at bounding box center [758, 436] width 621 height 29
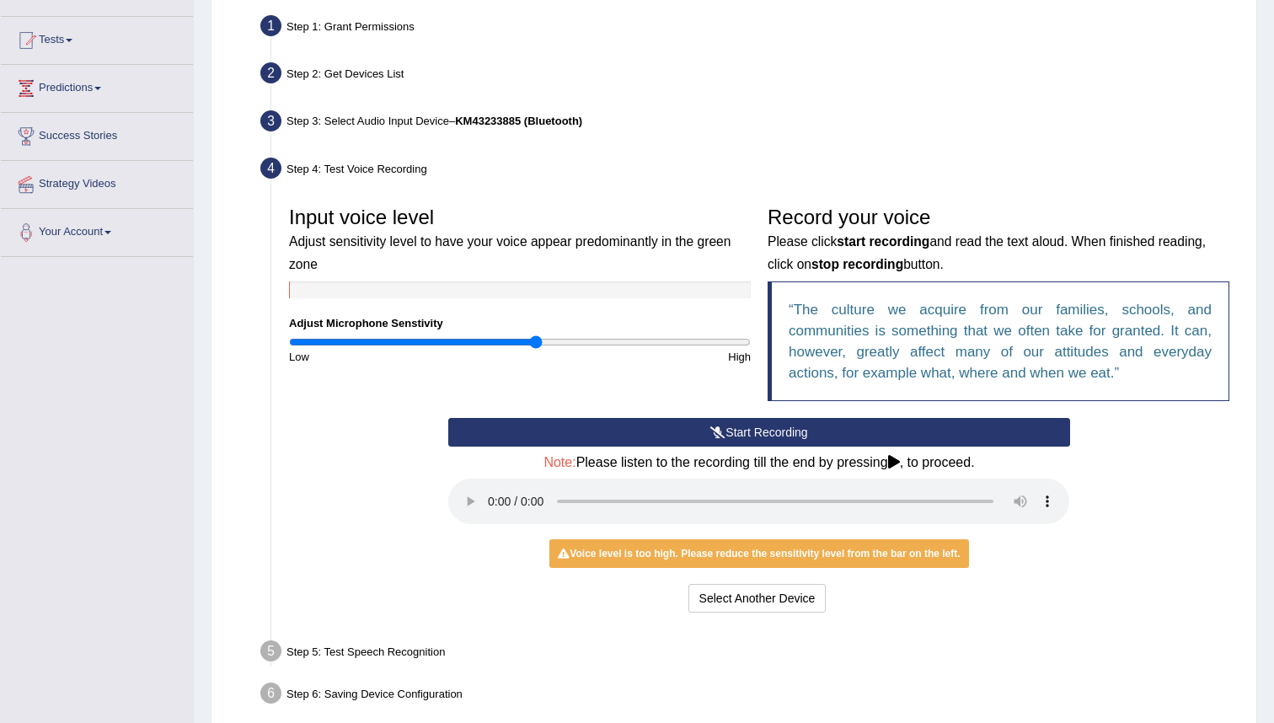
click at [900, 467] on icon at bounding box center [894, 461] width 12 height 13
click at [900, 462] on icon at bounding box center [894, 461] width 12 height 13
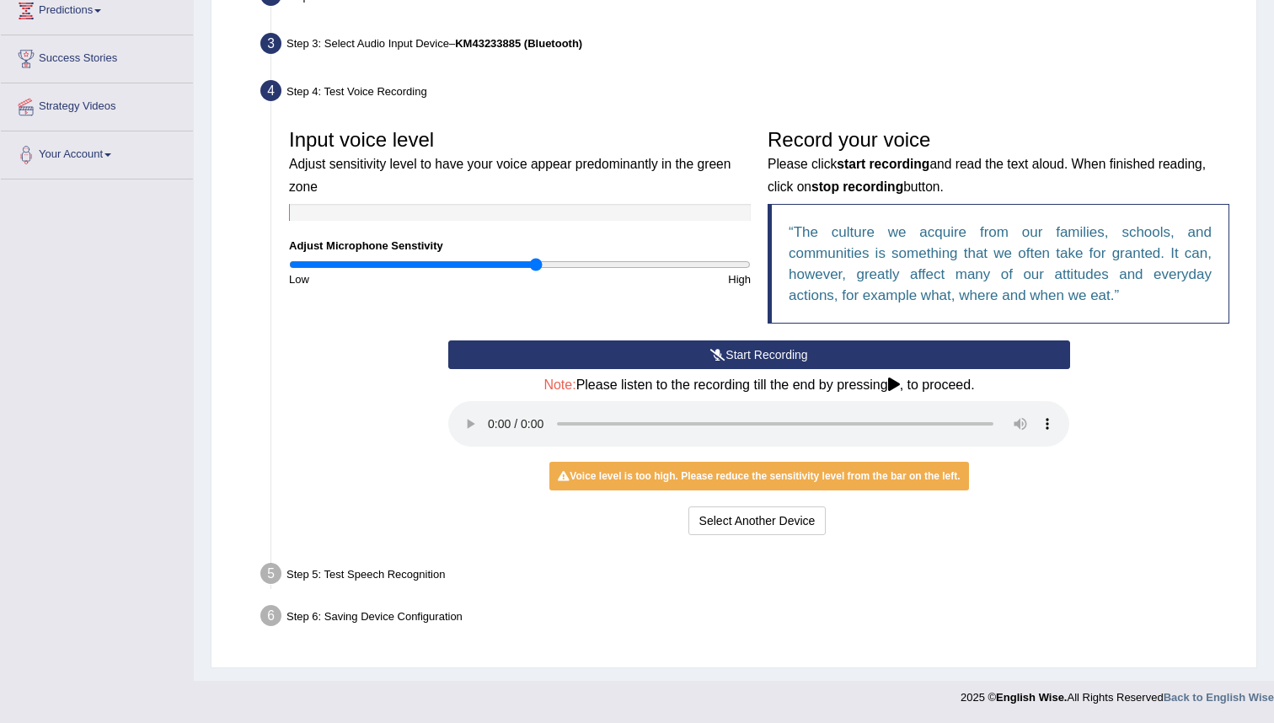
scroll to position [186, 0]
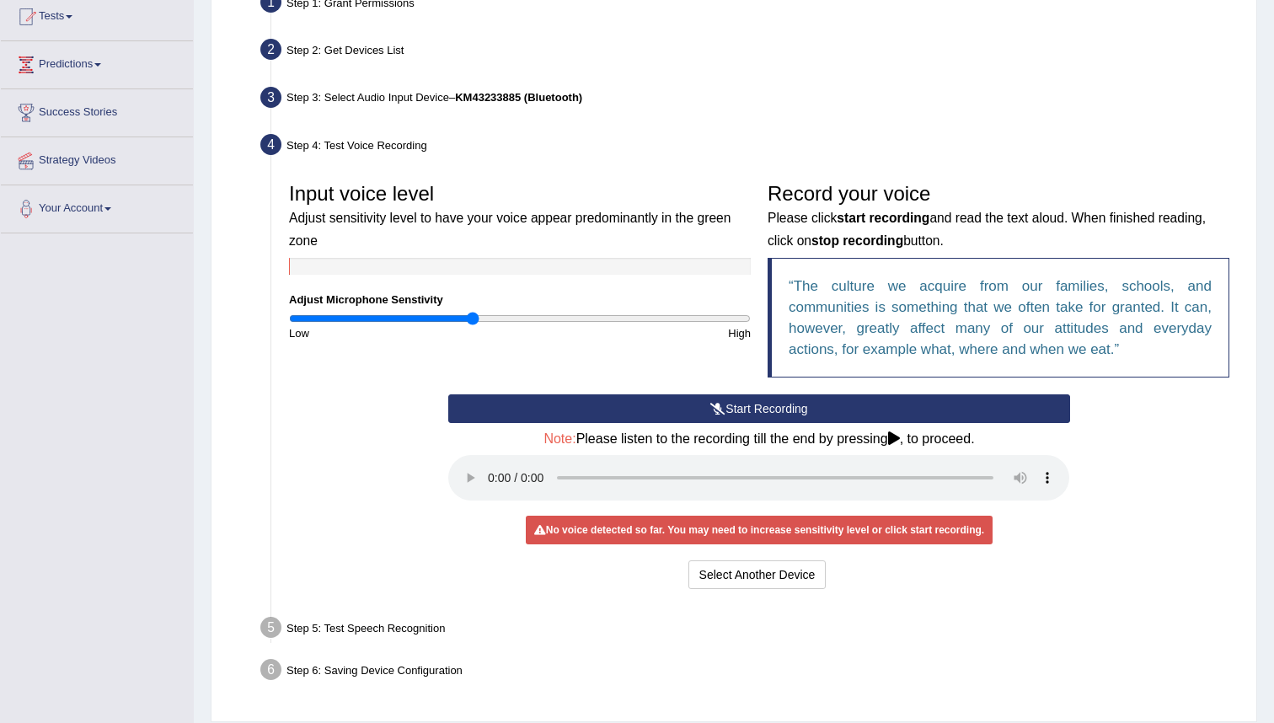
drag, startPoint x: 538, startPoint y: 318, endPoint x: 470, endPoint y: 319, distance: 68.2
type input "0.8"
click at [470, 319] on input "range" at bounding box center [520, 318] width 462 height 13
click at [794, 410] on button "Start Recording" at bounding box center [758, 408] width 621 height 29
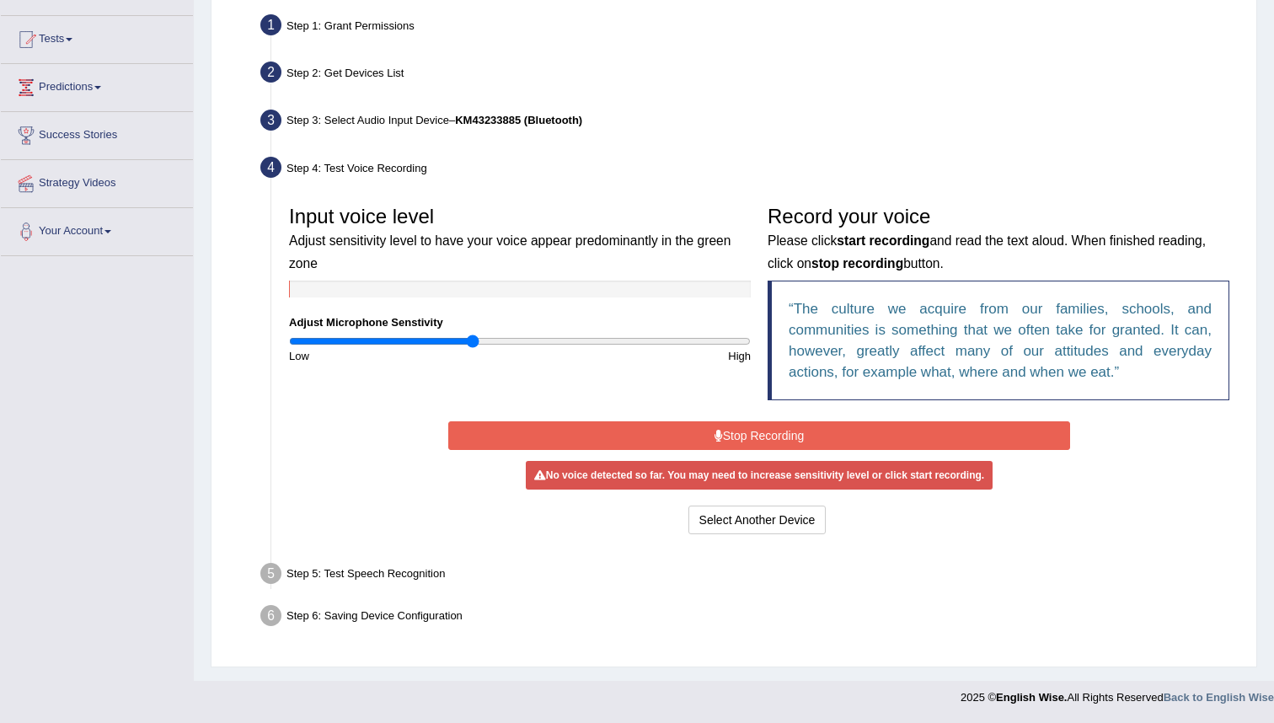
scroll to position [163, 0]
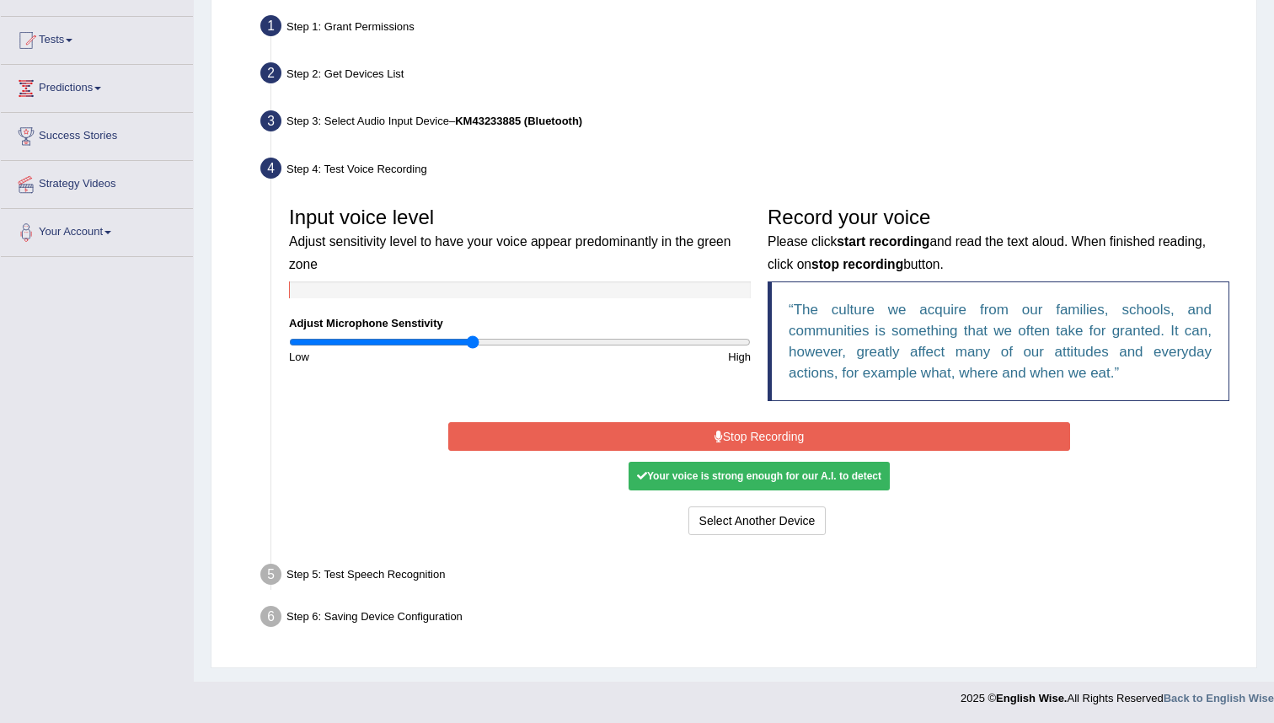
click at [715, 430] on icon at bounding box center [718, 436] width 8 height 12
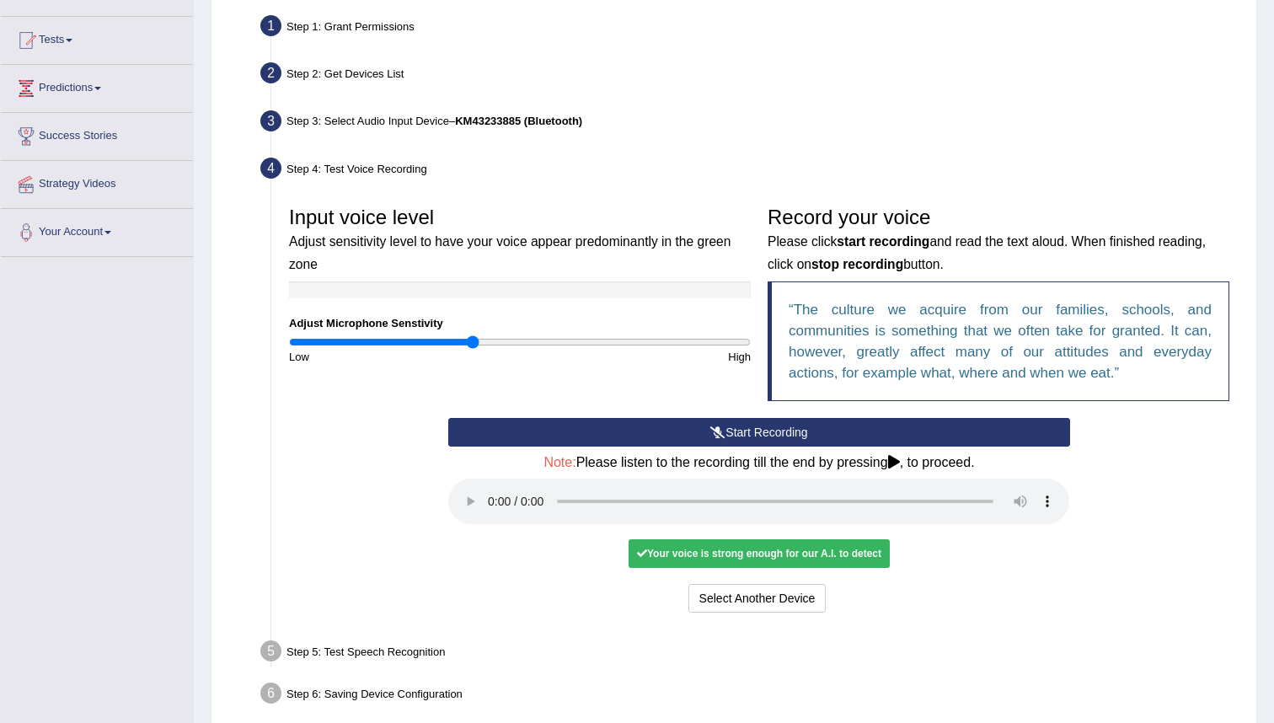
scroll to position [240, 0]
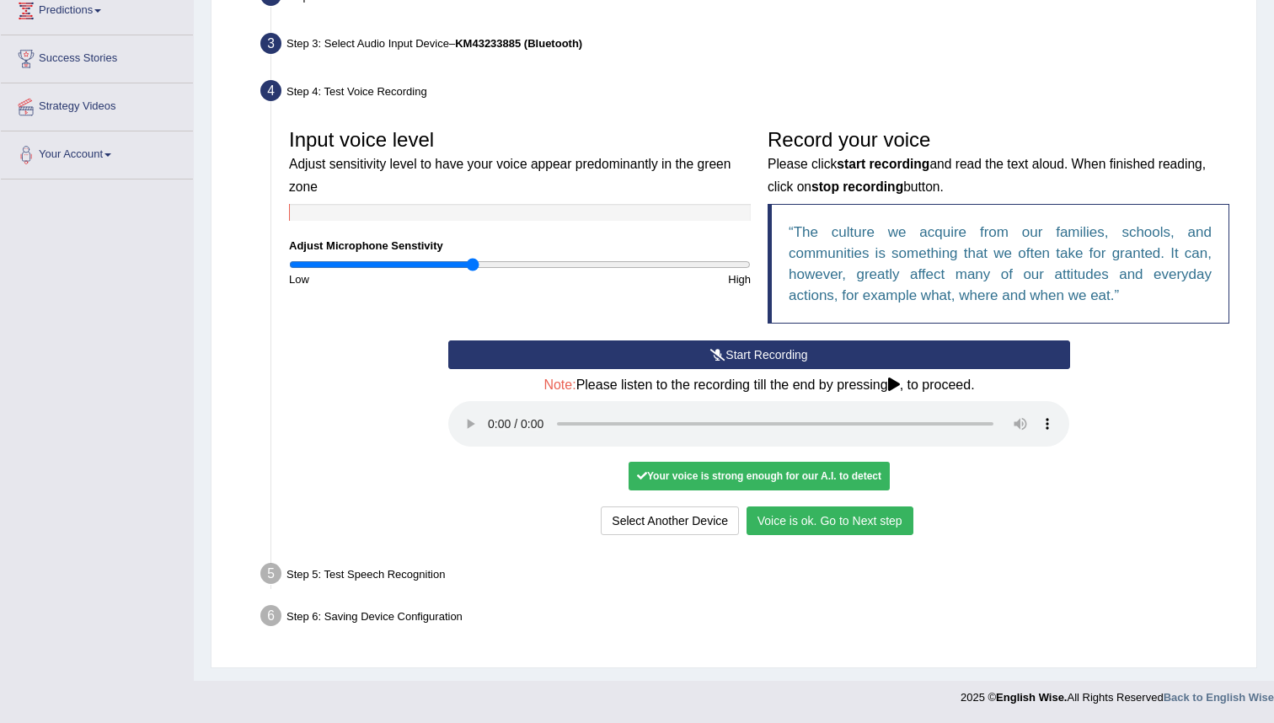
click at [852, 520] on button "Voice is ok. Go to Next step" at bounding box center [829, 520] width 167 height 29
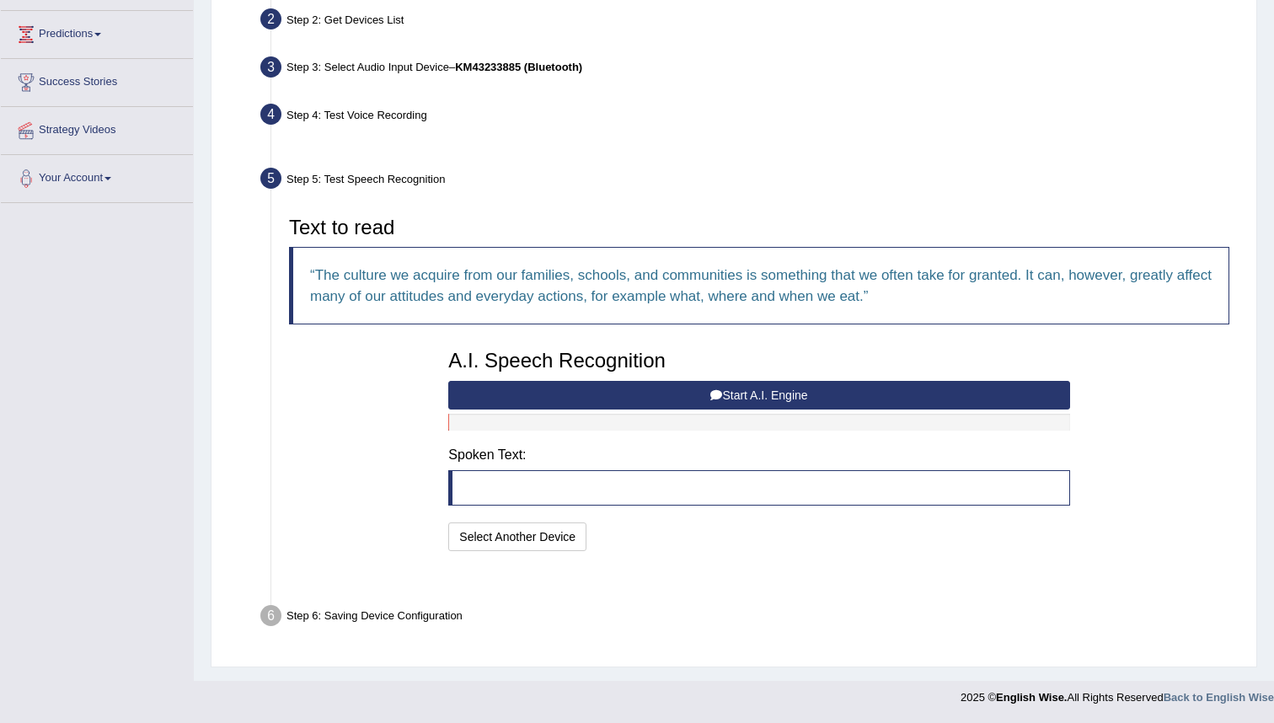
scroll to position [174, 0]
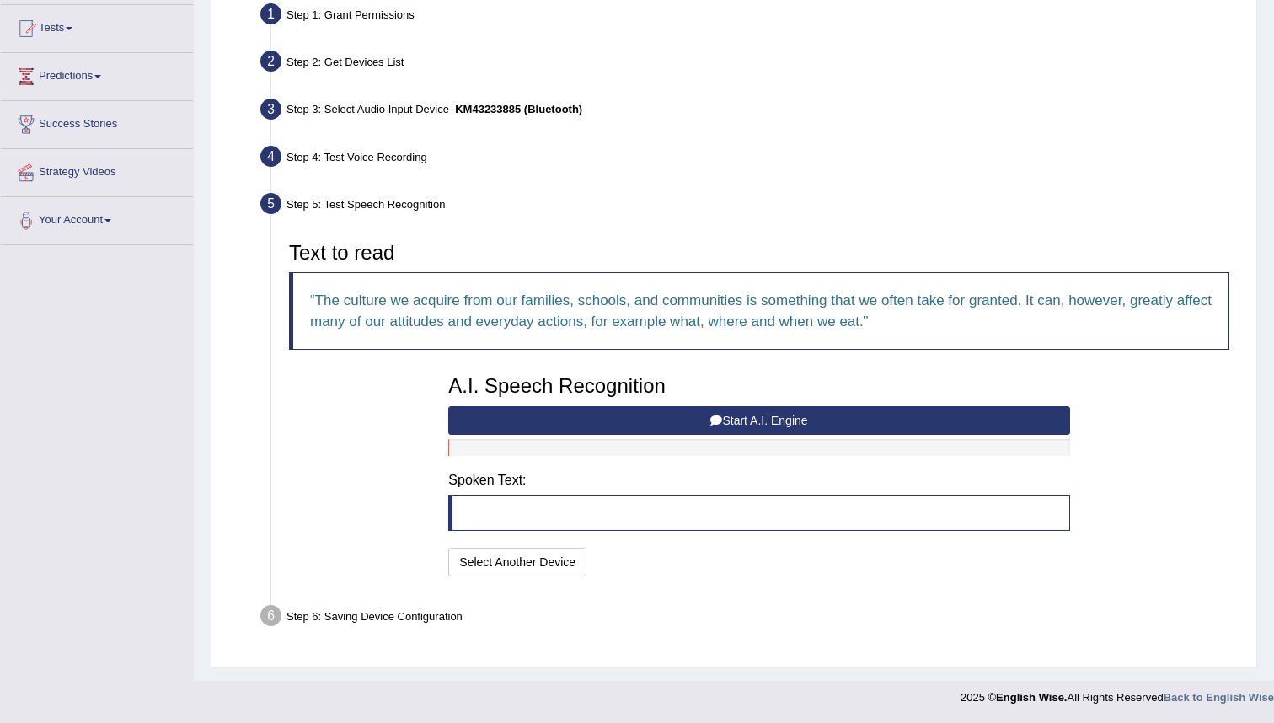
click at [481, 520] on blockquote at bounding box center [758, 512] width 621 height 35
drag, startPoint x: 508, startPoint y: 511, endPoint x: 516, endPoint y: 544, distance: 34.5
click at [508, 511] on blockquote at bounding box center [758, 512] width 621 height 35
click at [795, 419] on button "Start A.I. Engine" at bounding box center [758, 420] width 621 height 29
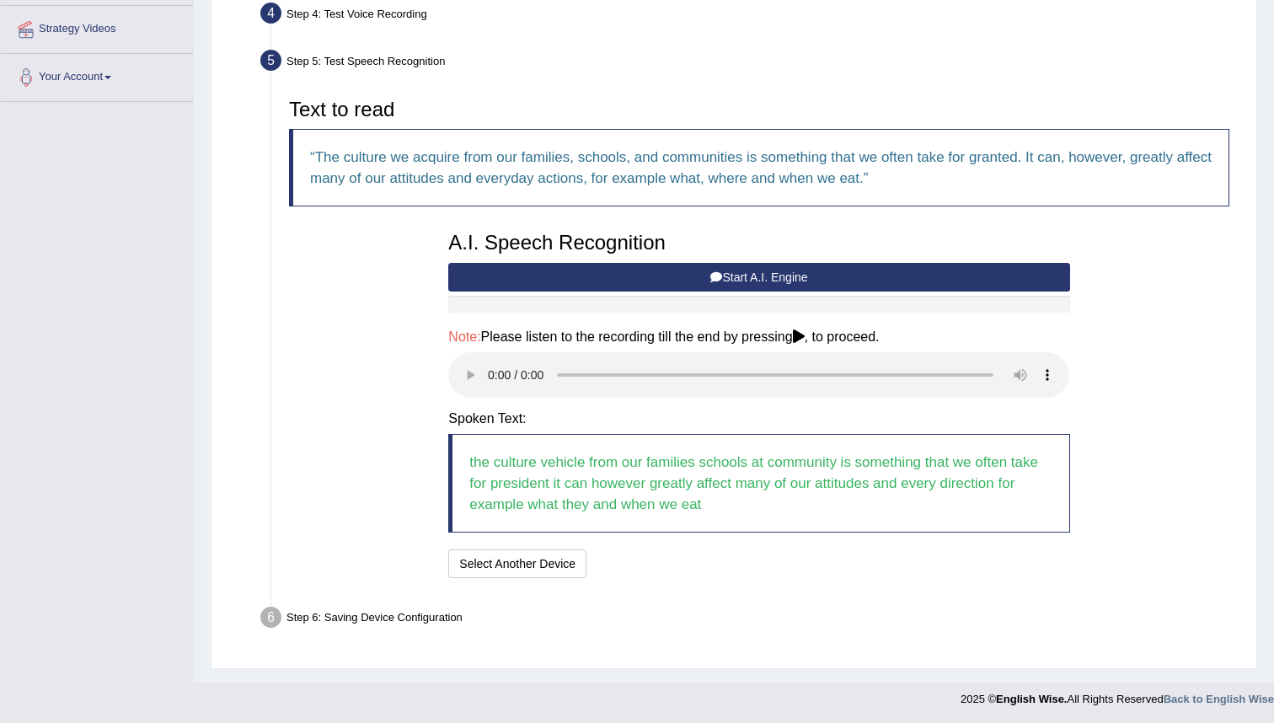
scroll to position [318, 0]
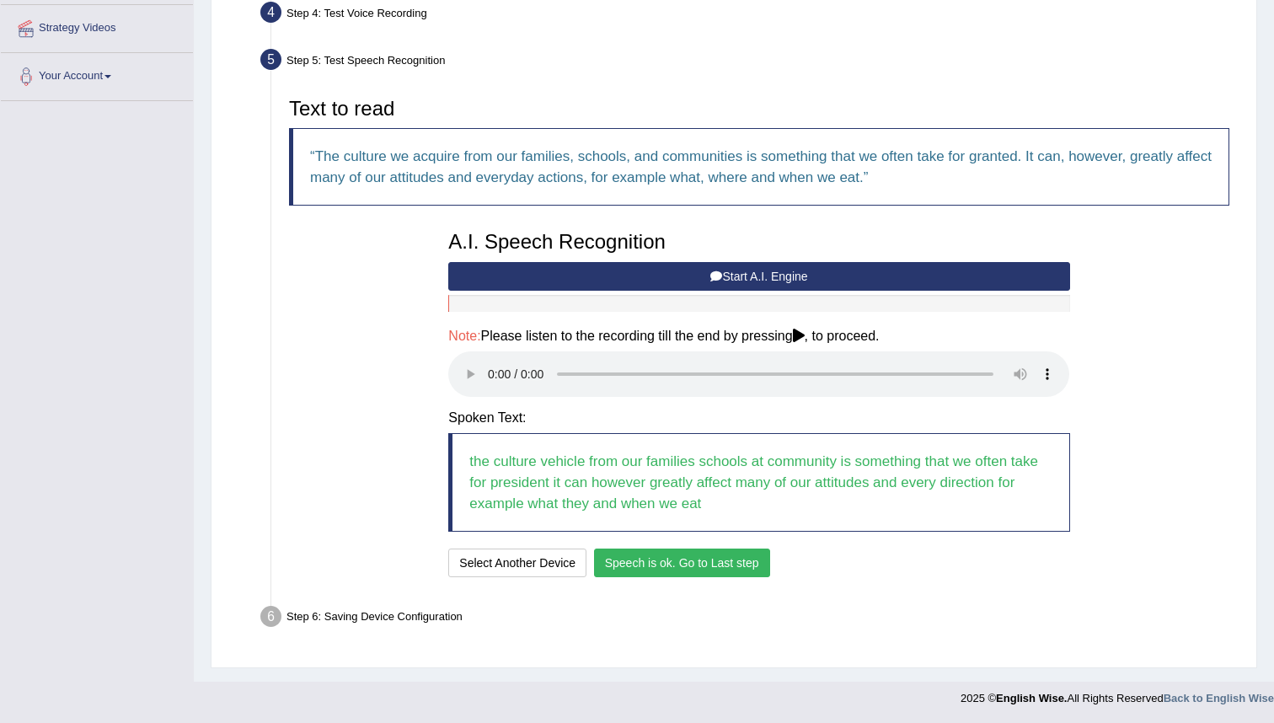
click at [710, 557] on button "Speech is ok. Go to Last step" at bounding box center [682, 562] width 176 height 29
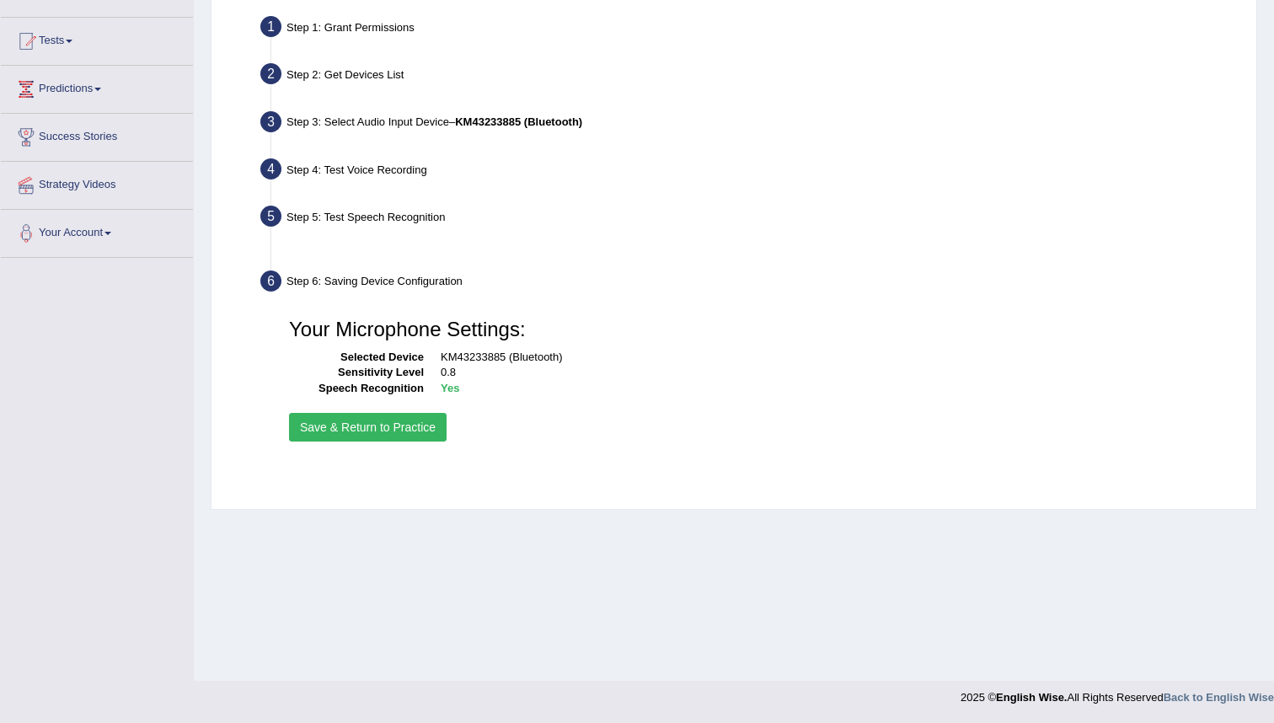
scroll to position [162, 0]
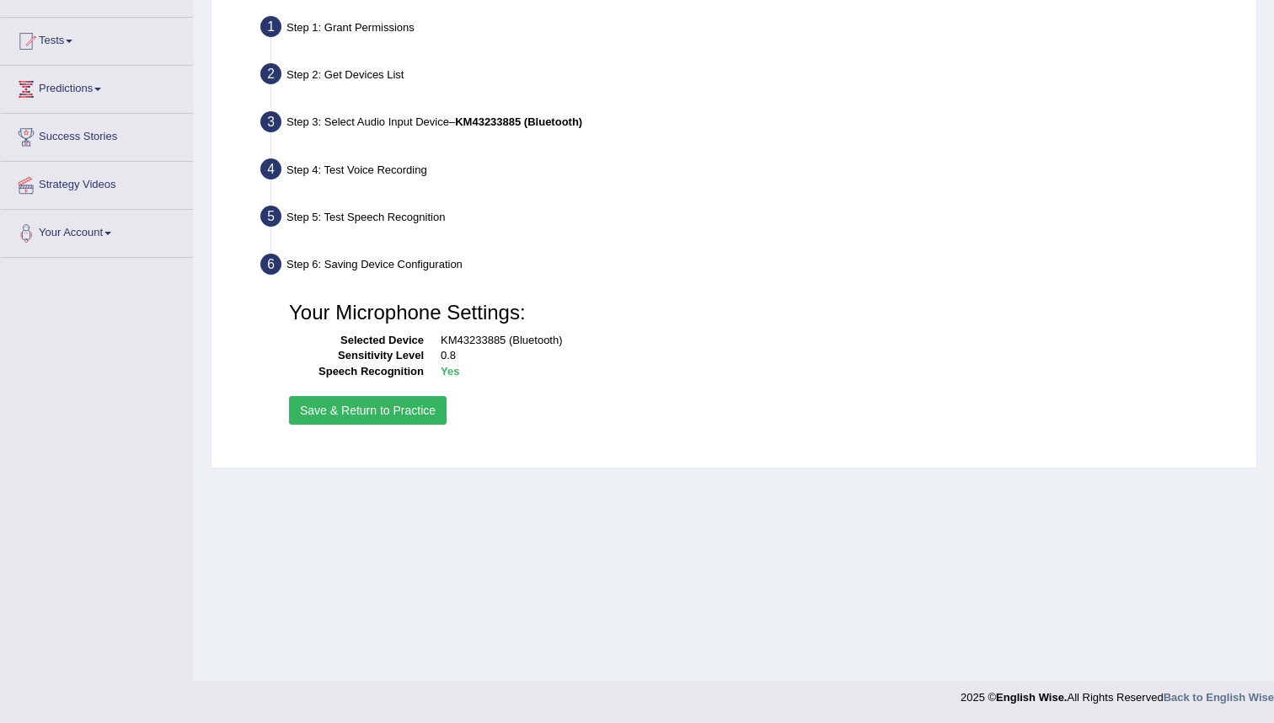
click at [356, 409] on button "Save & Return to Practice" at bounding box center [368, 410] width 158 height 29
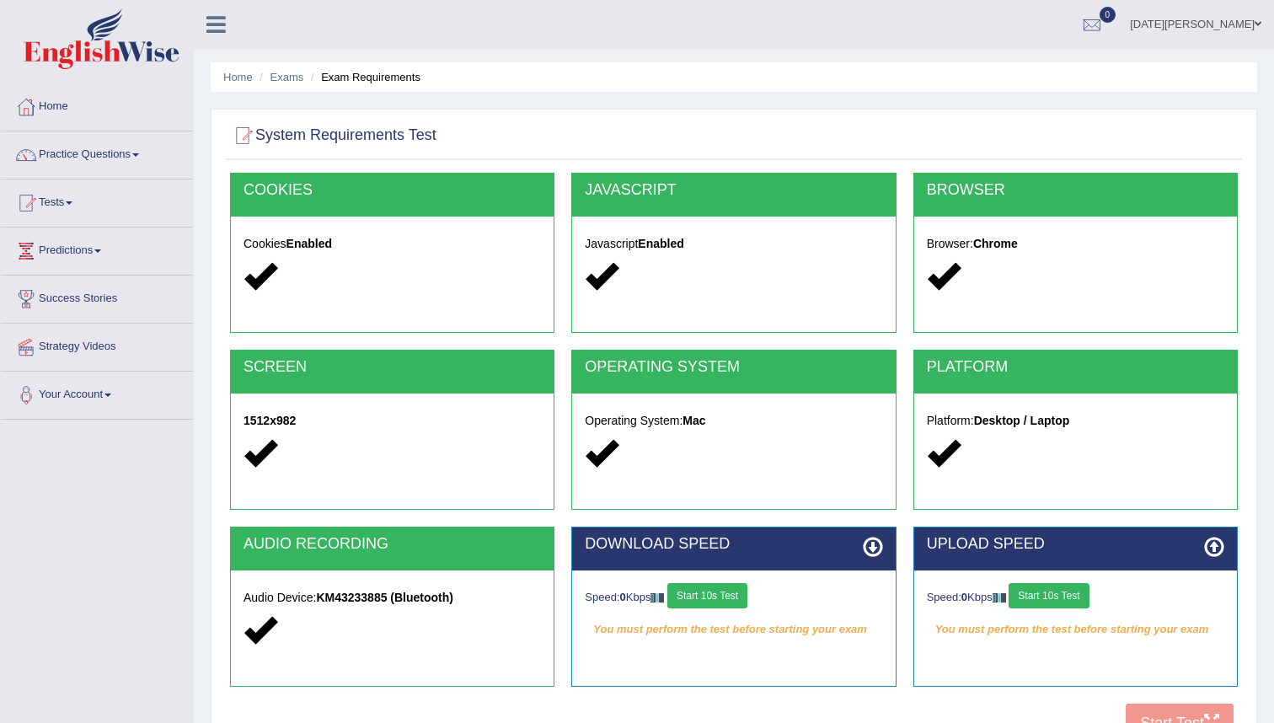
click at [718, 594] on button "Start 10s Test" at bounding box center [707, 595] width 80 height 25
click at [1064, 591] on button "Start 10s Test" at bounding box center [1048, 595] width 80 height 25
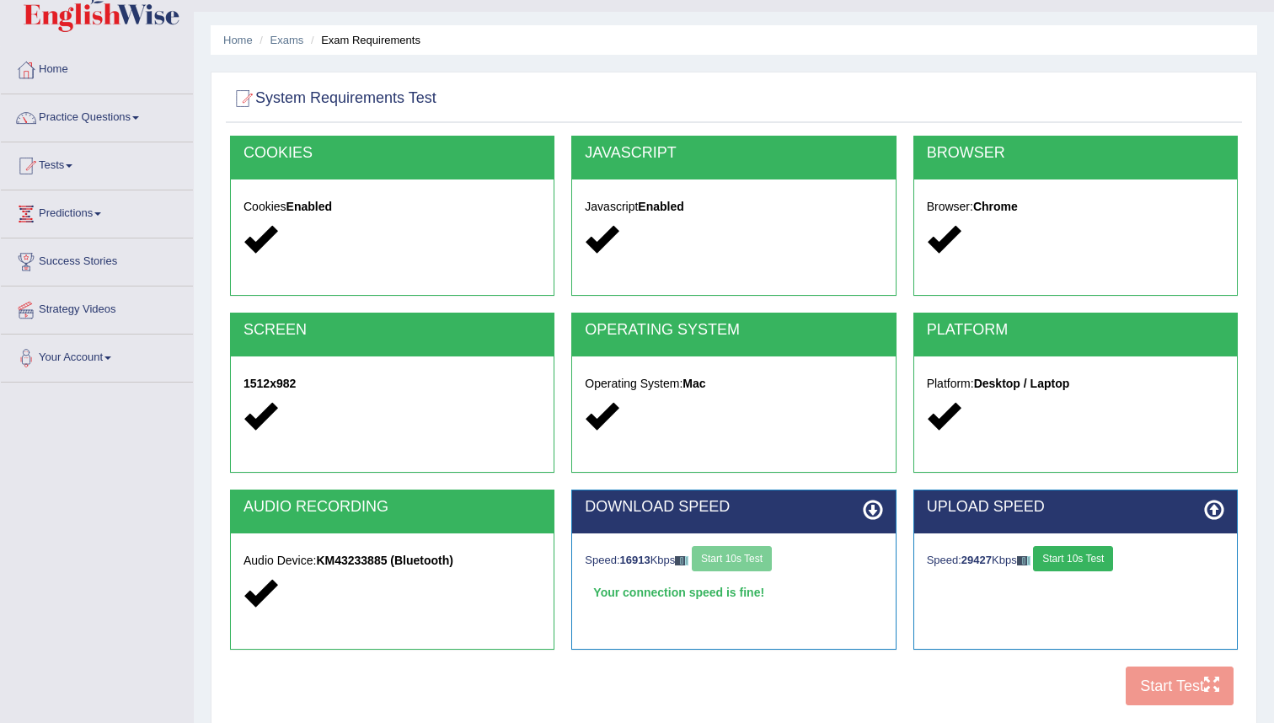
scroll to position [162, 0]
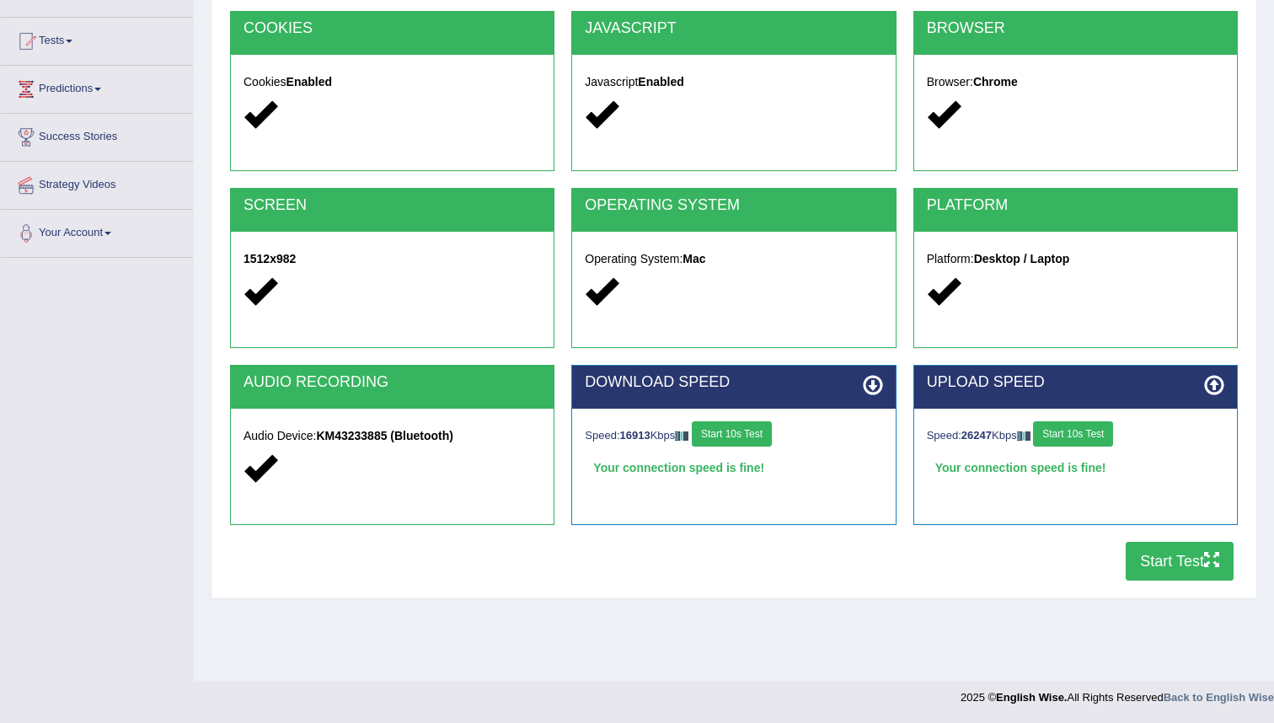
click at [1170, 563] on button "Start Test" at bounding box center [1179, 561] width 108 height 39
